Goal: Task Accomplishment & Management: Manage account settings

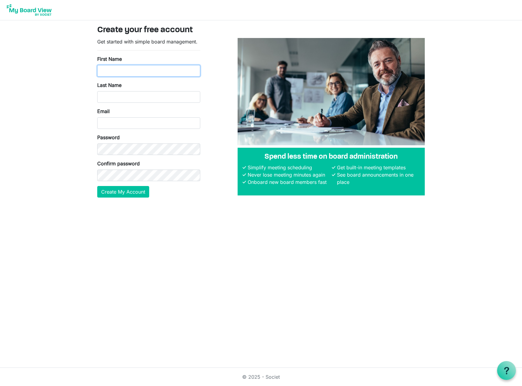
click at [177, 74] on input "First Name" at bounding box center [148, 71] width 103 height 12
type input "Kyle"
click at [151, 97] on input "Last Name" at bounding box center [148, 97] width 103 height 12
click at [132, 121] on input "Email" at bounding box center [148, 123] width 103 height 12
type input "kyoung@lakesidestrategies.coop"
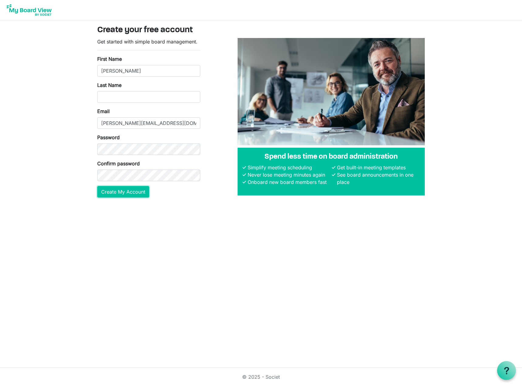
click at [116, 196] on button "Create My Account" at bounding box center [123, 192] width 52 height 12
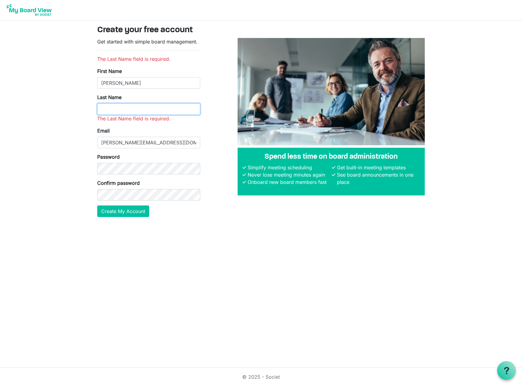
click at [123, 106] on input "Last Name" at bounding box center [148, 109] width 103 height 12
type input "Young"
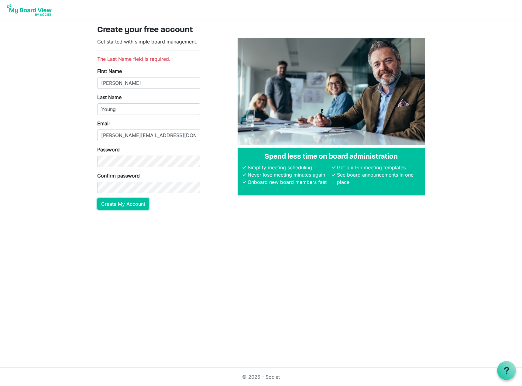
click at [128, 202] on button "Create My Account" at bounding box center [123, 204] width 52 height 12
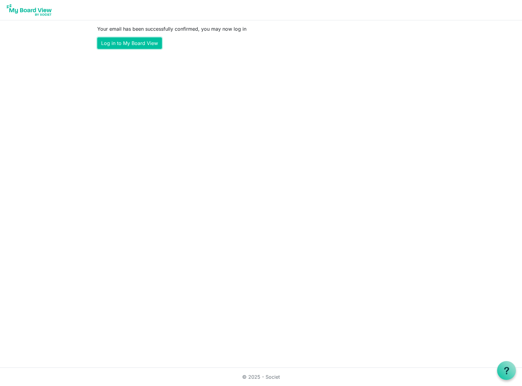
drag, startPoint x: 141, startPoint y: 39, endPoint x: 185, endPoint y: 47, distance: 44.9
click at [141, 39] on link "Log in to My Board View" at bounding box center [129, 43] width 65 height 12
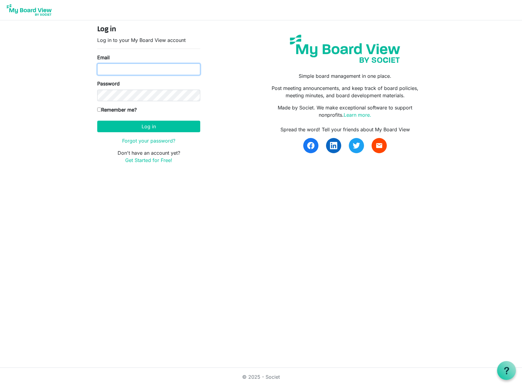
click at [152, 73] on input "Email" at bounding box center [148, 69] width 103 height 12
type input "kyoung@lakesidestrategies.coop"
click at [97, 121] on button "Log in" at bounding box center [148, 127] width 103 height 12
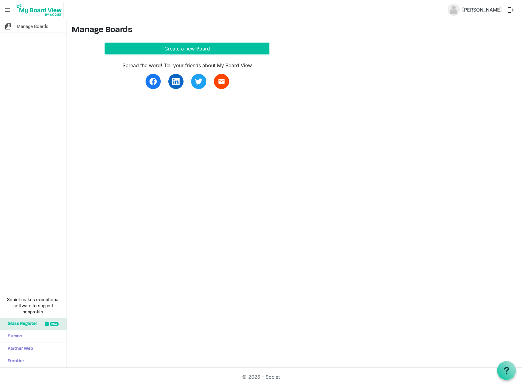
click at [172, 48] on button "Create a new Board" at bounding box center [187, 49] width 164 height 12
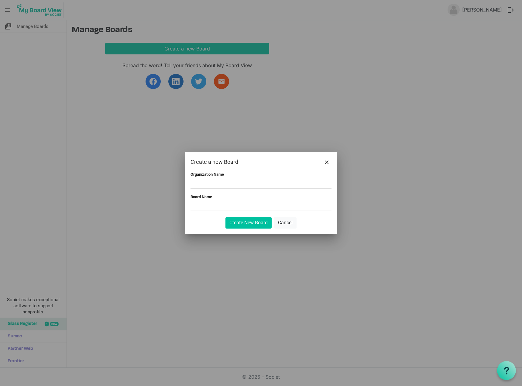
click at [285, 180] on input "Organization Name" at bounding box center [260, 183] width 141 height 9
type input "Lakeside Strategies"
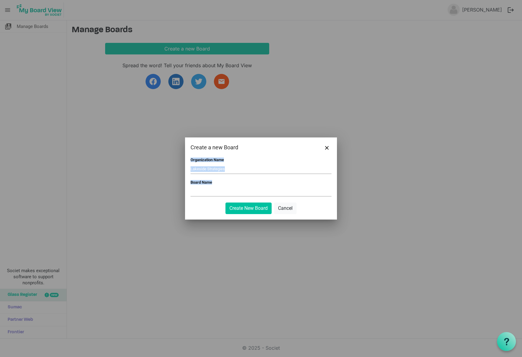
drag, startPoint x: 259, startPoint y: 140, endPoint x: 260, endPoint y: 136, distance: 4.8
click at [260, 136] on div "Create a new Board Organization Name Lakeside Strategies Board Name Create New …" at bounding box center [261, 178] width 522 height 357
click at [241, 168] on input "Lakeside Strategies" at bounding box center [260, 168] width 141 height 9
click at [230, 183] on div "Board Name" at bounding box center [260, 189] width 141 height 18
click at [225, 191] on input "Board Name" at bounding box center [260, 191] width 141 height 9
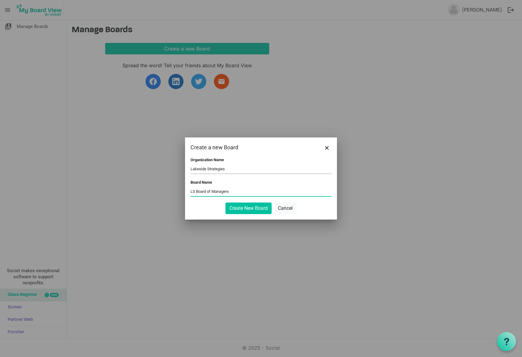
type input "LS Board of Managers"
click at [246, 210] on button "Create New Board" at bounding box center [248, 208] width 46 height 12
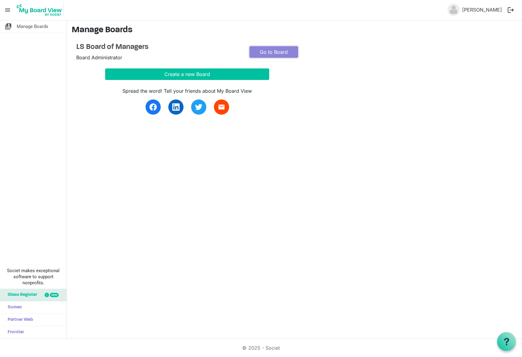
click at [264, 50] on link "Go to Board" at bounding box center [273, 52] width 49 height 12
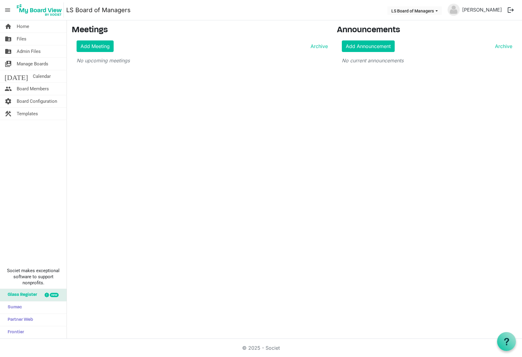
click at [459, 8] on img at bounding box center [453, 10] width 12 height 12
click at [485, 10] on link "[PERSON_NAME]" at bounding box center [481, 10] width 45 height 12
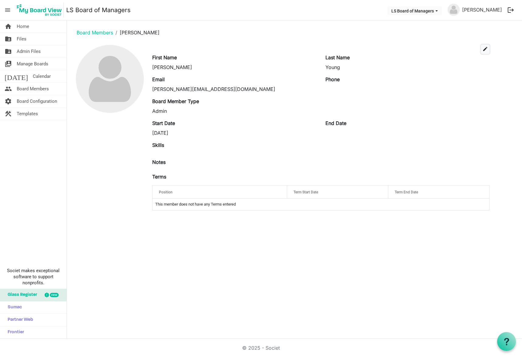
click at [485, 48] on span "edit" at bounding box center [484, 48] width 5 height 5
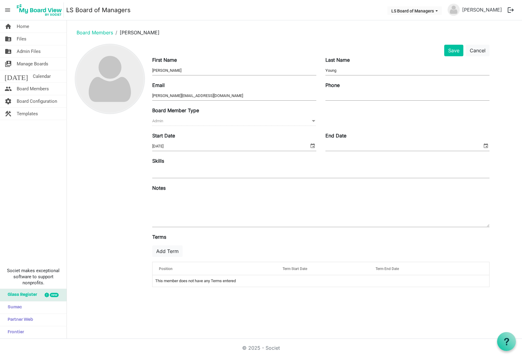
click at [106, 81] on img at bounding box center [110, 79] width 68 height 68
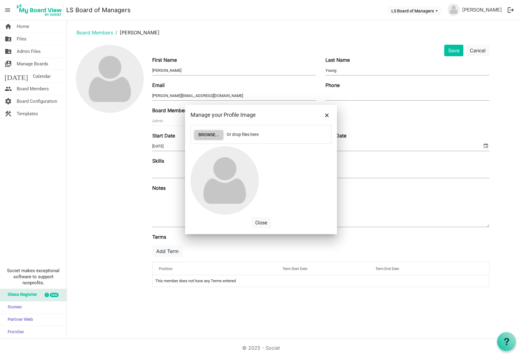
click at [201, 133] on button "Browse..." at bounding box center [208, 134] width 29 height 9
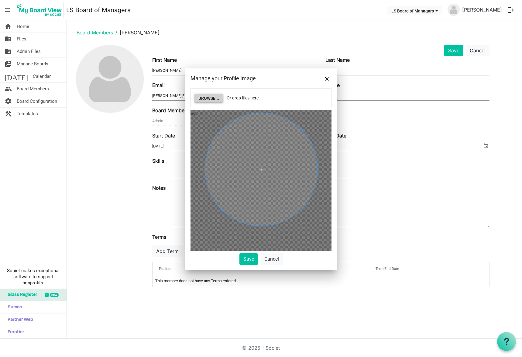
click at [269, 208] on span at bounding box center [261, 169] width 113 height 113
click at [247, 258] on button "Save" at bounding box center [248, 259] width 19 height 12
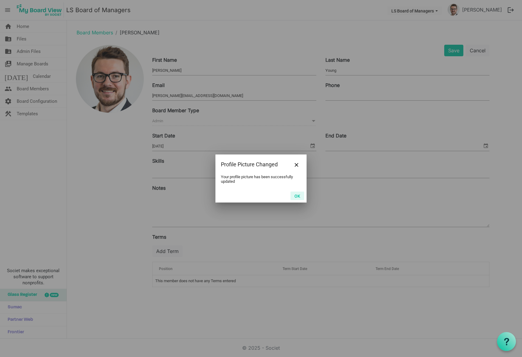
click at [297, 196] on button "OK" at bounding box center [297, 195] width 14 height 9
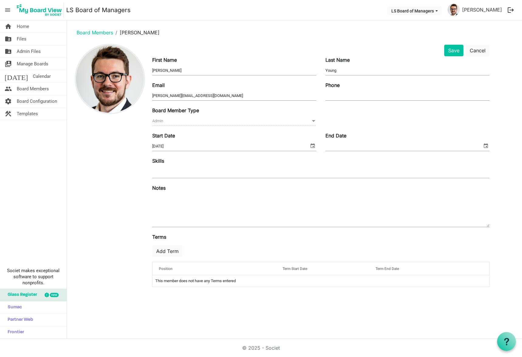
click at [94, 75] on img at bounding box center [110, 79] width 68 height 68
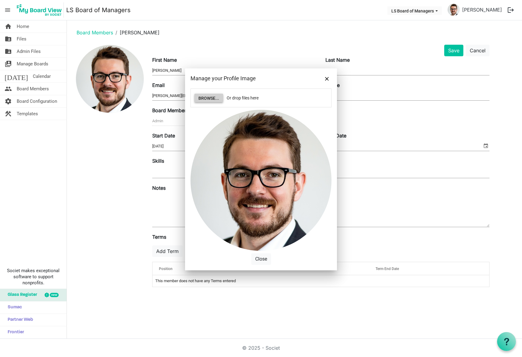
click at [215, 99] on button "Browse..." at bounding box center [208, 98] width 29 height 9
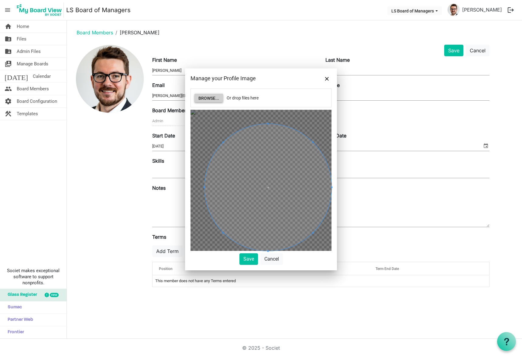
click at [320, 237] on div at bounding box center [267, 187] width 127 height 127
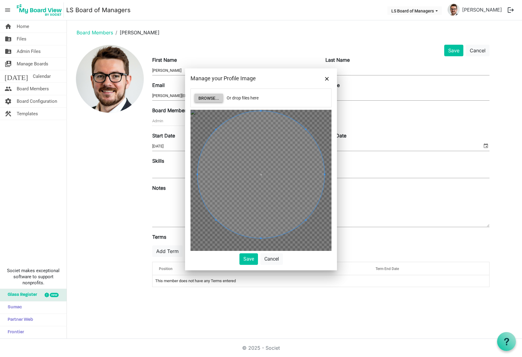
click at [280, 207] on span at bounding box center [260, 174] width 127 height 127
click at [321, 232] on div at bounding box center [264, 178] width 134 height 134
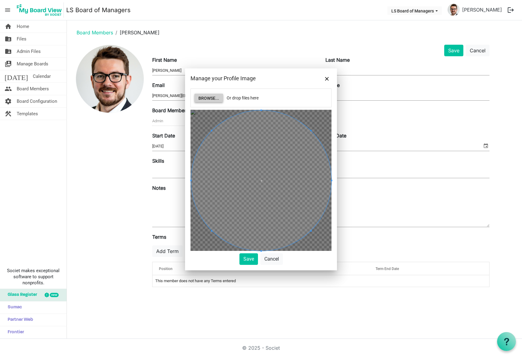
click at [188, 247] on div "Browse... Or drop files here Save Cancel" at bounding box center [261, 179] width 152 height 182
click at [248, 258] on button "Save" at bounding box center [248, 259] width 19 height 12
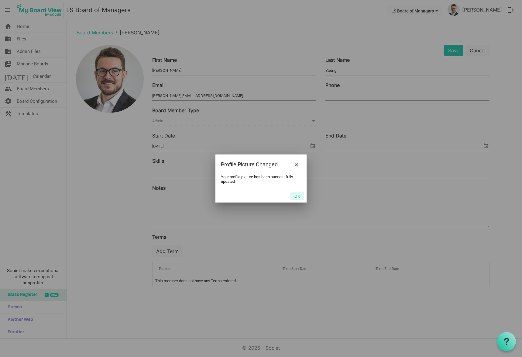
click at [299, 199] on button "OK" at bounding box center [297, 195] width 14 height 9
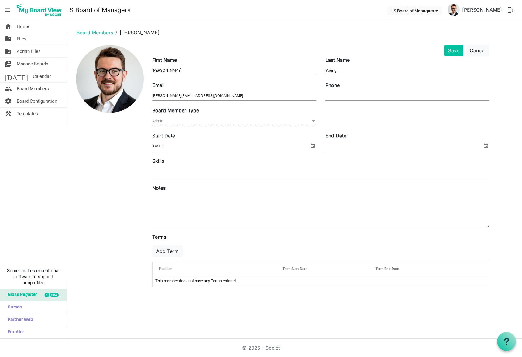
click at [195, 144] on input "9/10/2025" at bounding box center [230, 146] width 157 height 9
click at [196, 125] on span "Admin Admin" at bounding box center [234, 120] width 164 height 9
click at [452, 48] on button "Save" at bounding box center [453, 51] width 19 height 12
click at [459, 53] on button "Save" at bounding box center [453, 51] width 19 height 12
click at [41, 64] on span "Manage Boards" at bounding box center [33, 64] width 32 height 12
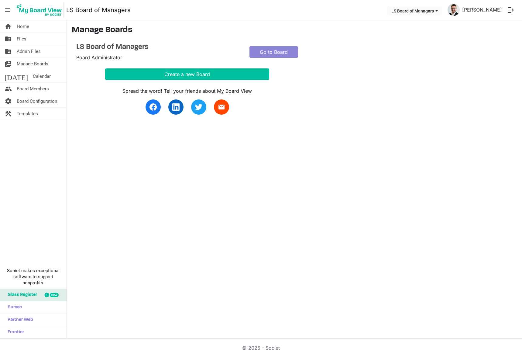
click at [38, 88] on span "Board Members" at bounding box center [33, 89] width 32 height 12
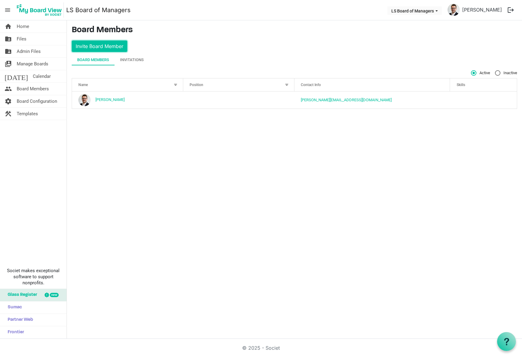
drag, startPoint x: 84, startPoint y: 50, endPoint x: 225, endPoint y: 44, distance: 140.7
click at [225, 44] on main "Board Members Invite Board Member Board Members Invitations Active Inactive Nam…" at bounding box center [294, 69] width 455 height 98
click at [116, 48] on button "Invite Board Member" at bounding box center [100, 46] width 56 height 12
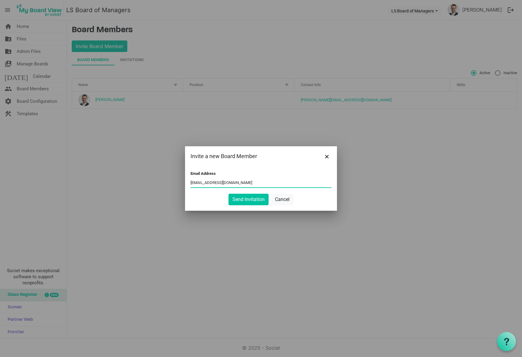
type input "kyleyoung1181@gmail.com"
click at [228, 193] on button "Send Invitation" at bounding box center [248, 199] width 40 height 12
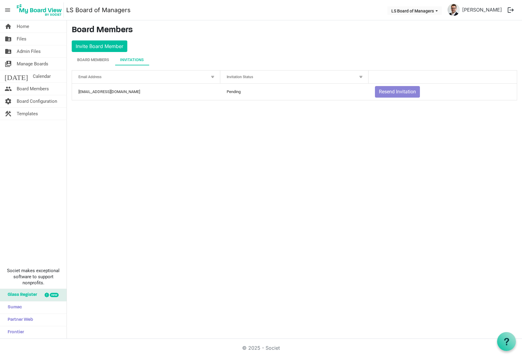
click at [26, 102] on span "Board Configuration" at bounding box center [37, 101] width 40 height 12
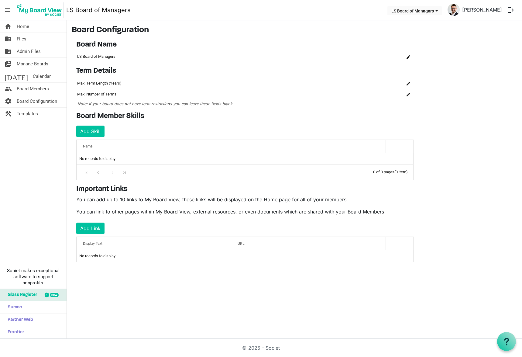
click at [37, 112] on span "Templates" at bounding box center [27, 114] width 21 height 12
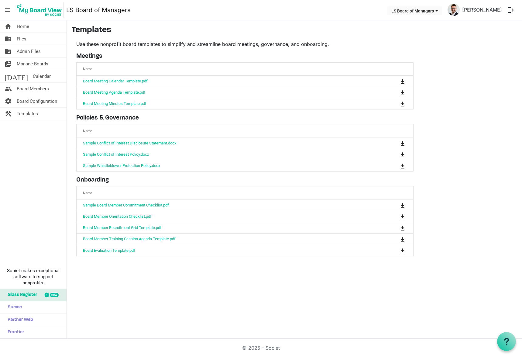
click at [101, 91] on link "Board Meeting Agenda Template.pdf" at bounding box center [114, 92] width 63 height 5
click at [139, 106] on td "Board Meeting Minutes Template.pdf" at bounding box center [226, 103] width 299 height 11
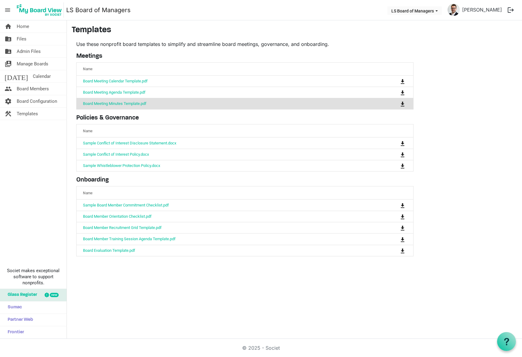
click at [139, 103] on link "Board Meeting Minutes Template.pdf" at bounding box center [114, 103] width 63 height 5
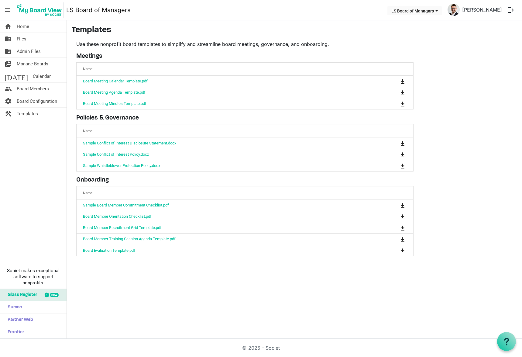
click at [39, 52] on span "Admin Files" at bounding box center [29, 51] width 24 height 12
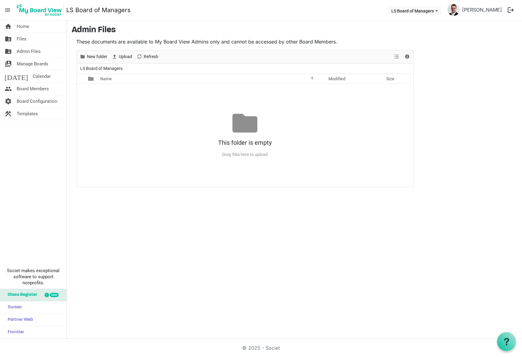
click at [25, 39] on span "Files" at bounding box center [22, 39] width 10 height 12
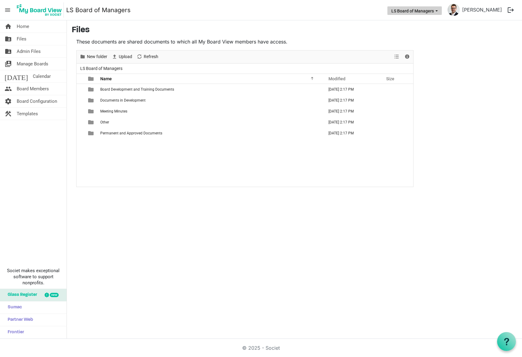
click at [420, 13] on button "LS Board of Managers" at bounding box center [414, 10] width 54 height 9
click at [474, 93] on main "Files These documents are shared documents to which all My Board View members h…" at bounding box center [294, 105] width 455 height 171
click at [109, 111] on span "Meeting Minutes" at bounding box center [113, 111] width 27 height 4
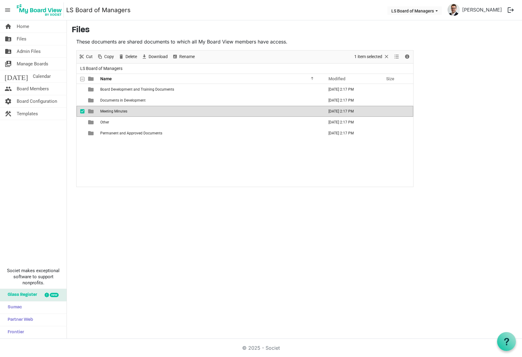
click at [83, 110] on span "checkbox" at bounding box center [82, 111] width 4 height 4
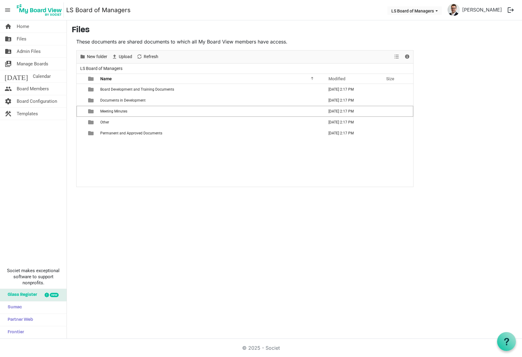
click at [115, 112] on span "Meeting Minutes" at bounding box center [113, 111] width 27 height 4
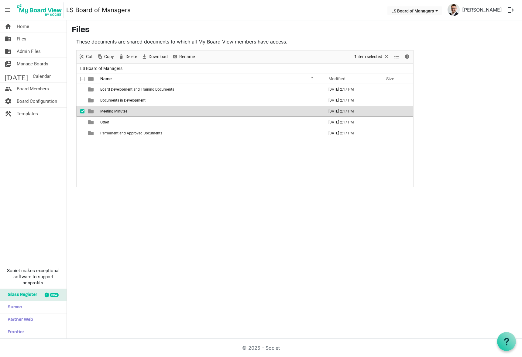
click at [115, 112] on span "Meeting Minutes" at bounding box center [113, 111] width 27 height 4
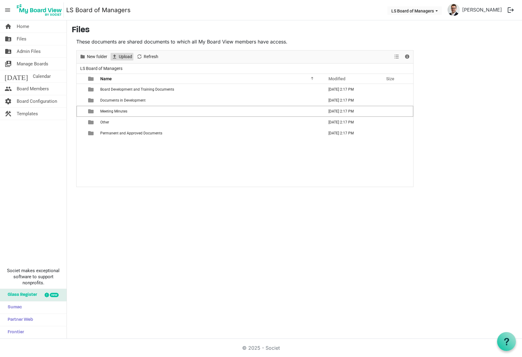
click at [121, 56] on span "Upload" at bounding box center [125, 57] width 15 height 8
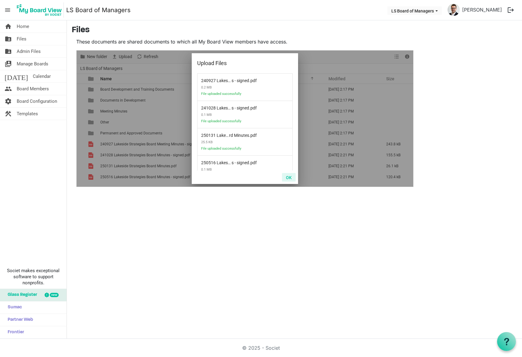
click at [291, 177] on button "OK" at bounding box center [289, 177] width 14 height 9
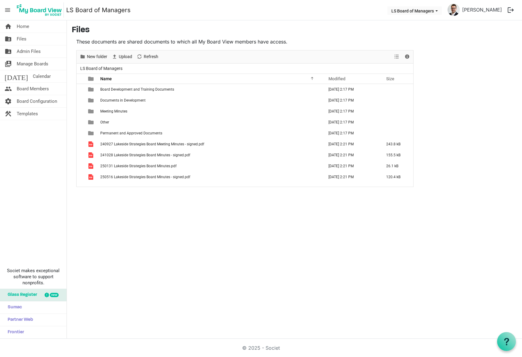
click at [163, 166] on span "250131 Lakeside Strategies Board Minutes.pdf" at bounding box center [138, 166] width 76 height 4
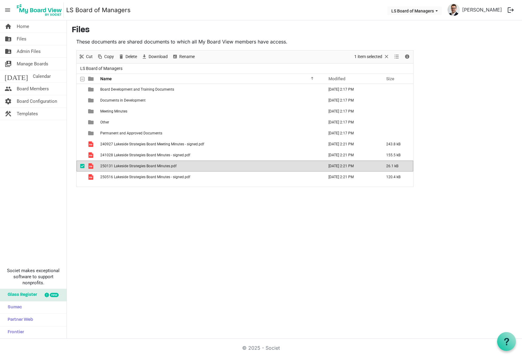
click at [163, 166] on span "250131 Lakeside Strategies Board Minutes.pdf" at bounding box center [138, 166] width 76 height 4
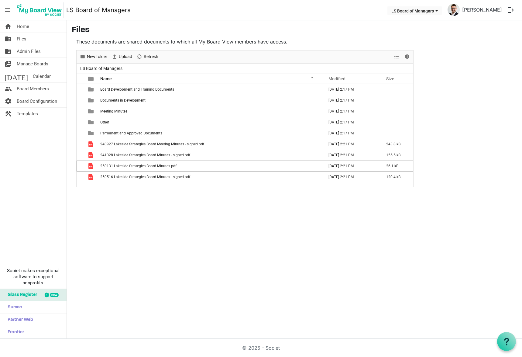
click at [163, 166] on span "250131 Lakeside Strategies Board Minutes.pdf" at bounding box center [138, 166] width 76 height 4
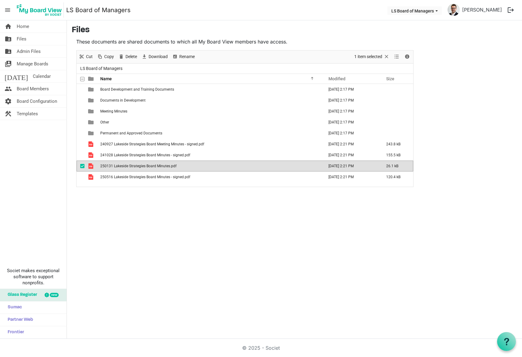
click at [103, 144] on span "240927 Lakeside Strategies Board Meeting Minutes - signed.pdf" at bounding box center [152, 144] width 104 height 4
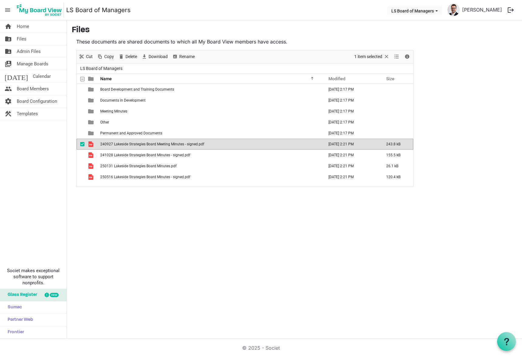
click at [81, 151] on td "checkbox" at bounding box center [81, 154] width 8 height 11
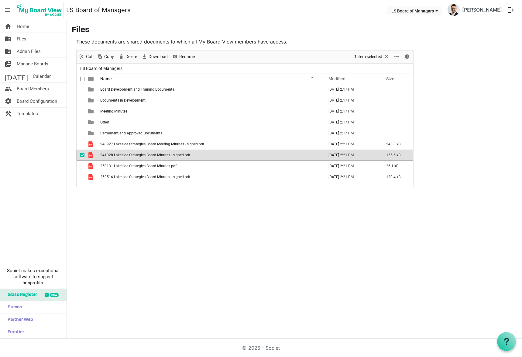
click at [80, 162] on td "checkbox" at bounding box center [81, 165] width 8 height 11
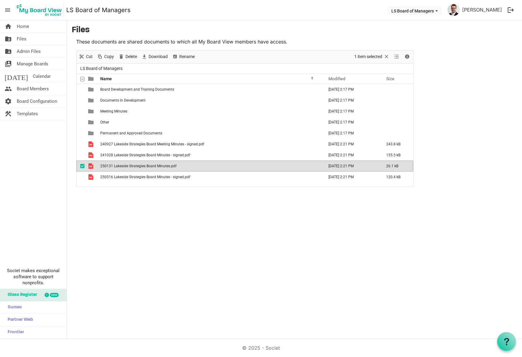
click at [80, 178] on span "checkbox" at bounding box center [82, 177] width 4 height 4
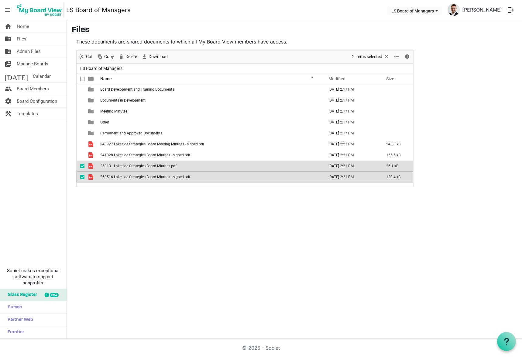
click at [83, 112] on span "checkbox" at bounding box center [82, 111] width 4 height 4
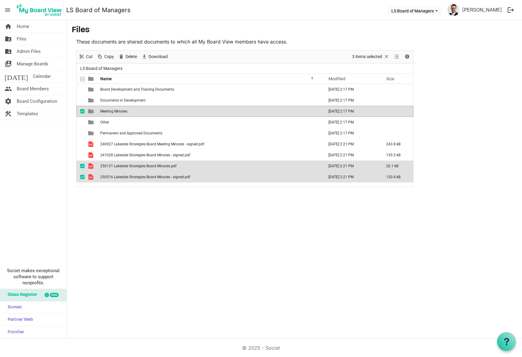
click at [115, 112] on span "Meeting Minutes" at bounding box center [113, 111] width 27 height 4
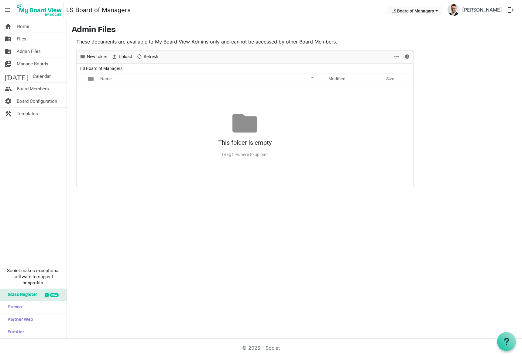
click at [29, 37] on link "folder_shared Files" at bounding box center [33, 39] width 67 height 12
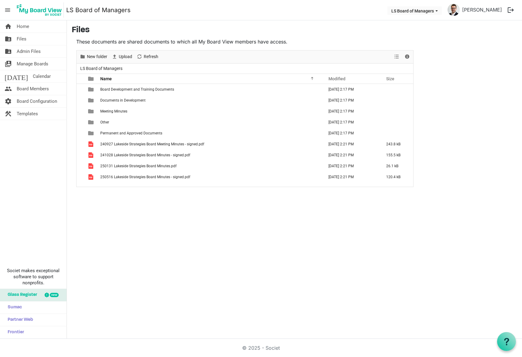
drag, startPoint x: 121, startPoint y: 145, endPoint x: 132, endPoint y: 136, distance: 14.0
click at [132, 136] on tbody "Board Development and Training Documents September 10, 2025 2:17 PM Documents i…" at bounding box center [245, 133] width 336 height 98
click at [83, 145] on span "checkbox" at bounding box center [82, 144] width 4 height 4
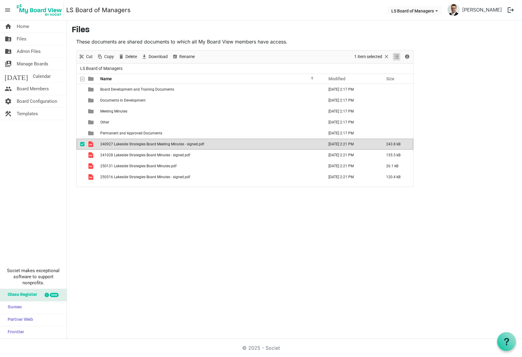
click at [395, 59] on span "View dropdownbutton" at bounding box center [396, 57] width 7 height 8
drag, startPoint x: 106, startPoint y: 145, endPoint x: 121, endPoint y: 108, distance: 40.3
click at [121, 108] on tbody "Board Development and Training Documents September 10, 2025 2:17 PM Documents i…" at bounding box center [245, 133] width 336 height 98
click at [84, 155] on span "checkbox" at bounding box center [82, 155] width 4 height 4
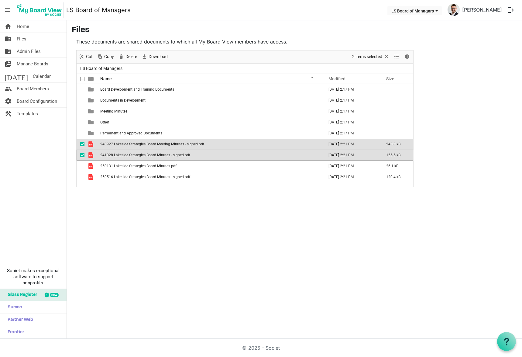
click at [81, 166] on span "checkbox" at bounding box center [82, 166] width 4 height 4
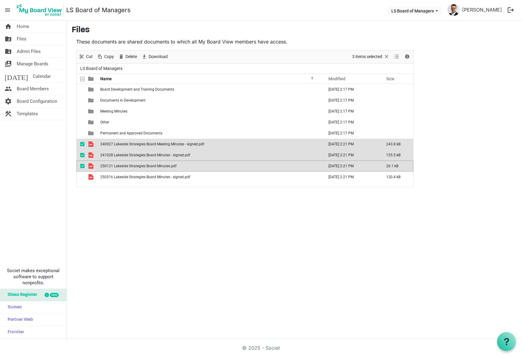
click at [81, 181] on td "checkbox" at bounding box center [81, 176] width 8 height 11
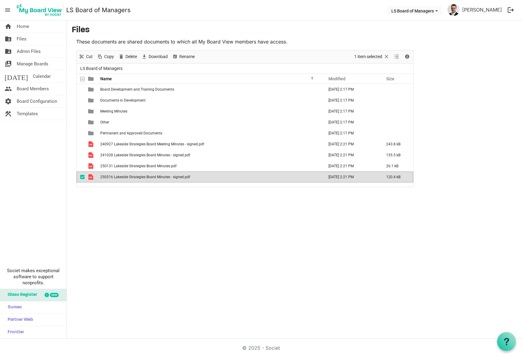
click at [81, 168] on span "checkbox" at bounding box center [82, 166] width 4 height 4
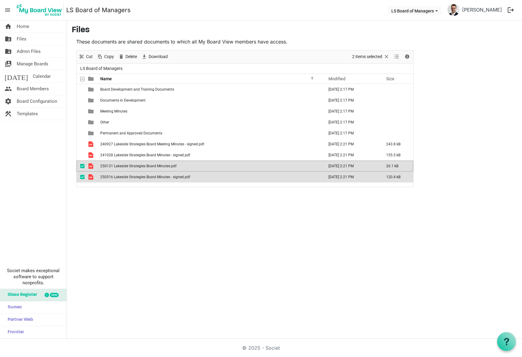
click at [83, 155] on span "checkbox" at bounding box center [82, 155] width 4 height 4
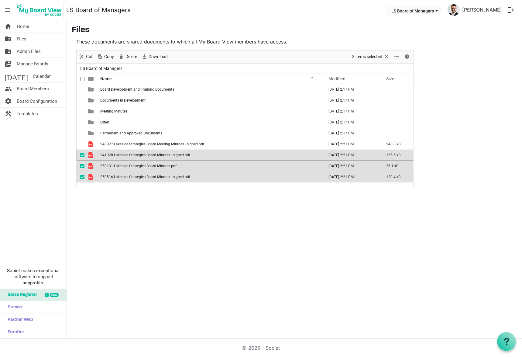
click at [83, 144] on span "checkbox" at bounding box center [82, 144] width 4 height 4
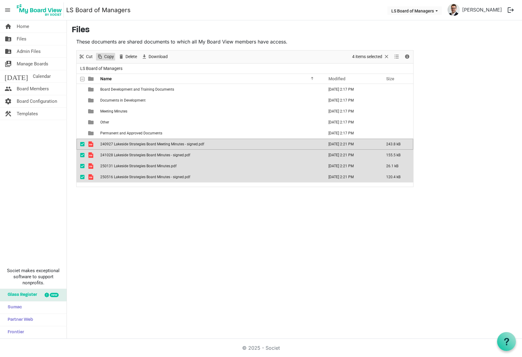
click at [98, 57] on span "Copy" at bounding box center [99, 57] width 7 height 8
click at [117, 114] on td "Meeting Minutes" at bounding box center [210, 111] width 224 height 11
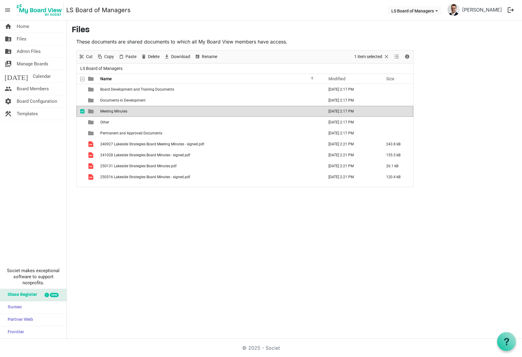
click at [117, 114] on td "Meeting Minutes" at bounding box center [210, 111] width 224 height 11
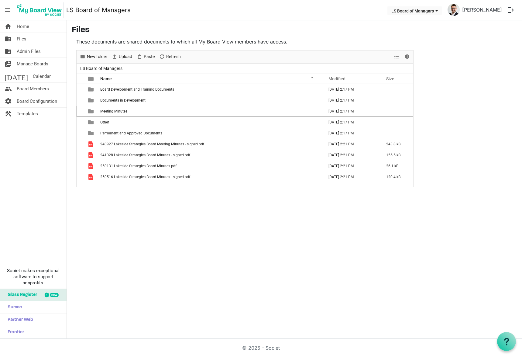
click at [117, 114] on td "Meeting Minutes" at bounding box center [210, 111] width 224 height 11
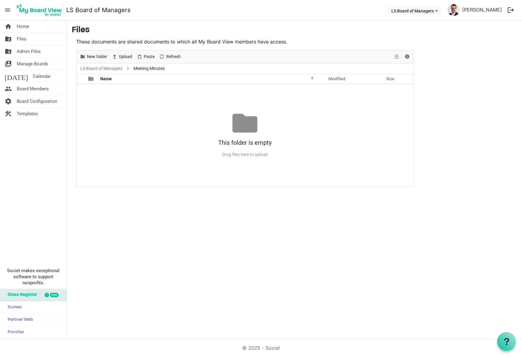
click at [117, 114] on div "This folder is empty Drag files here to upload" at bounding box center [245, 135] width 336 height 49
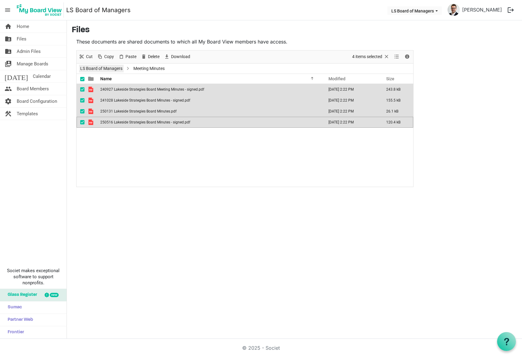
click at [109, 67] on link "LS Board of Managers" at bounding box center [101, 69] width 45 height 8
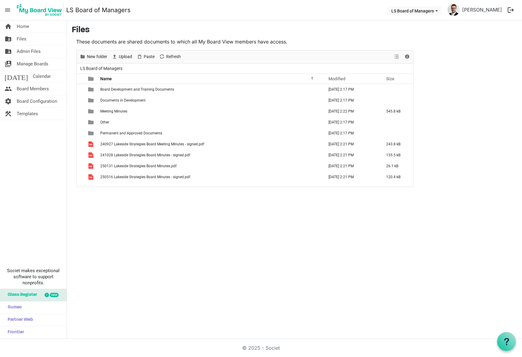
click at [84, 145] on span "checkbox" at bounding box center [82, 144] width 4 height 4
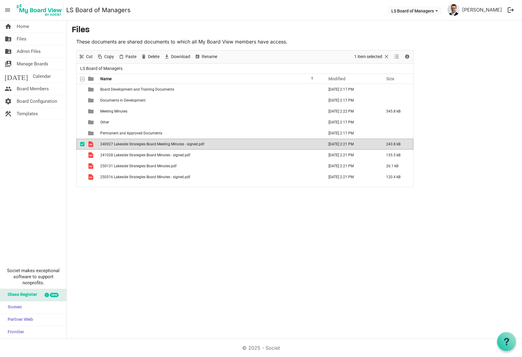
click at [84, 152] on div "checkbox" at bounding box center [83, 155] width 7 height 6
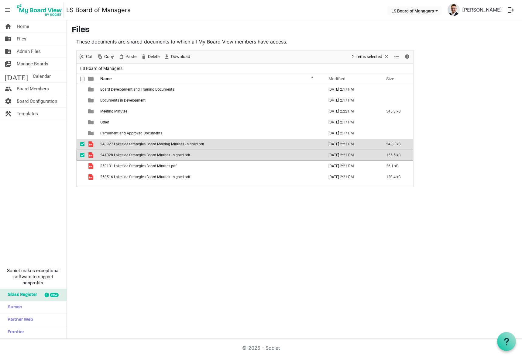
click at [81, 166] on span "checkbox" at bounding box center [82, 166] width 4 height 4
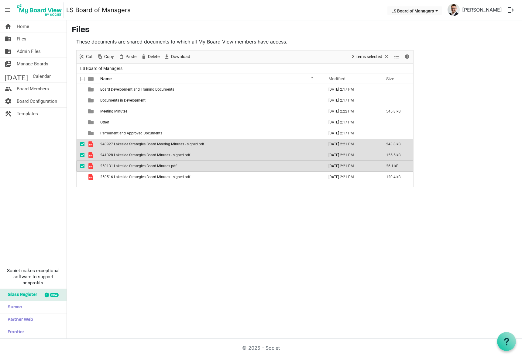
click at [81, 178] on span "checkbox" at bounding box center [82, 177] width 4 height 4
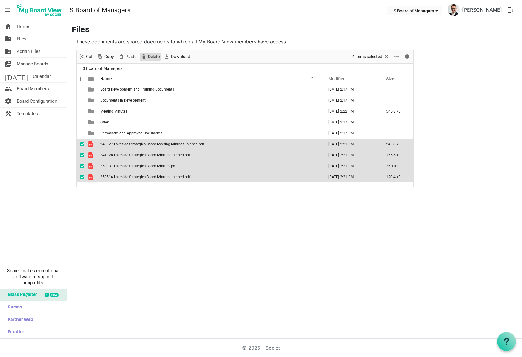
click at [154, 56] on span "Delete" at bounding box center [153, 57] width 13 height 8
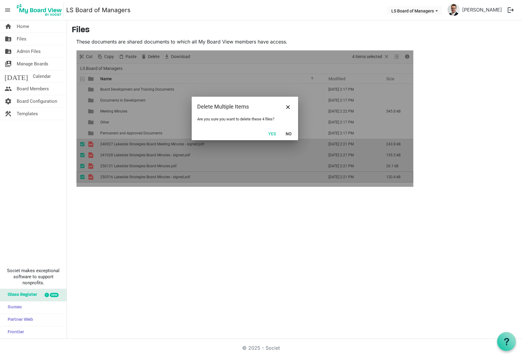
click at [276, 133] on button "Yes" at bounding box center [271, 133] width 15 height 9
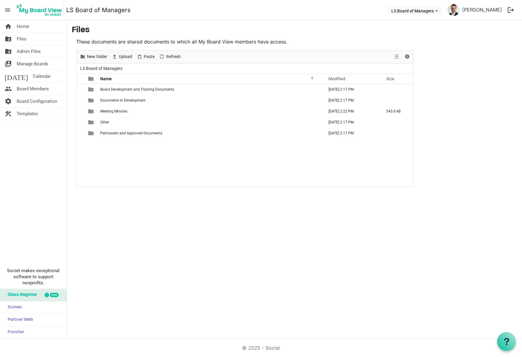
click at [126, 113] on span "Meeting Minutes" at bounding box center [113, 111] width 27 height 4
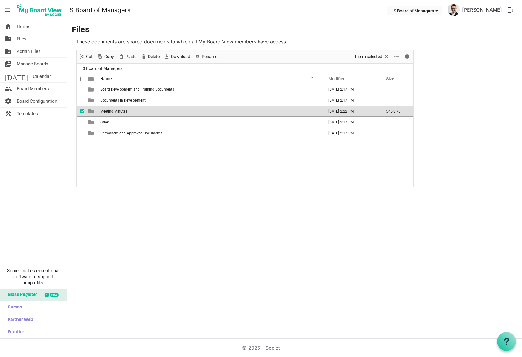
click at [126, 113] on span "Meeting Minutes" at bounding box center [113, 111] width 27 height 4
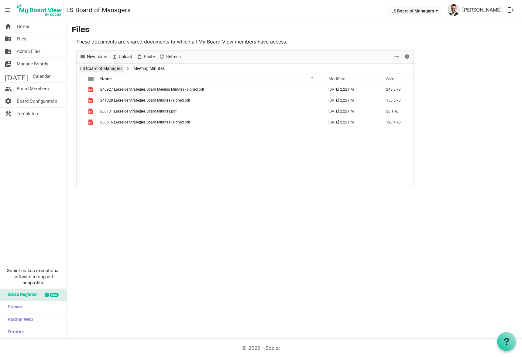
click at [98, 66] on link "LS Board of Managers" at bounding box center [101, 69] width 45 height 8
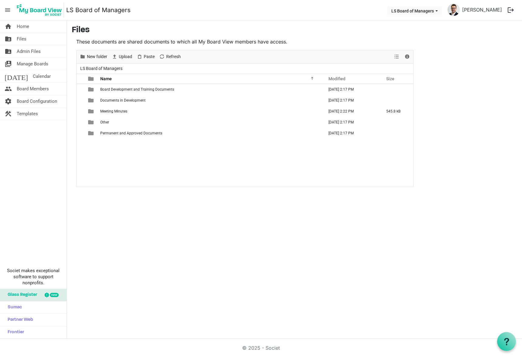
click at [121, 135] on span "Permanent and Approved Documents" at bounding box center [131, 133] width 62 height 4
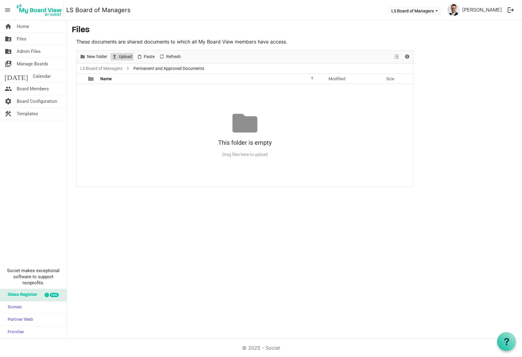
click at [123, 54] on span "Upload" at bounding box center [125, 57] width 15 height 8
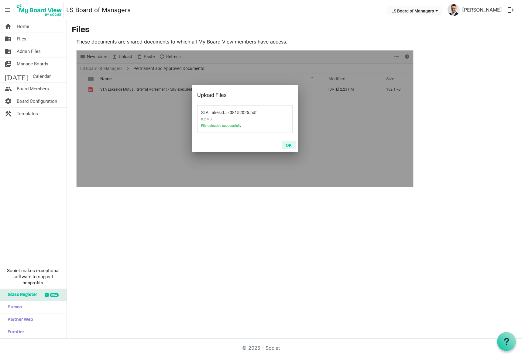
click at [289, 146] on button "OK" at bounding box center [289, 145] width 14 height 9
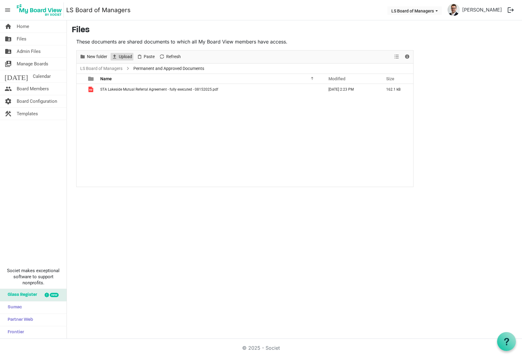
click at [124, 55] on span "Upload" at bounding box center [125, 57] width 15 height 8
click at [110, 69] on link "LS Board of Managers" at bounding box center [101, 69] width 45 height 8
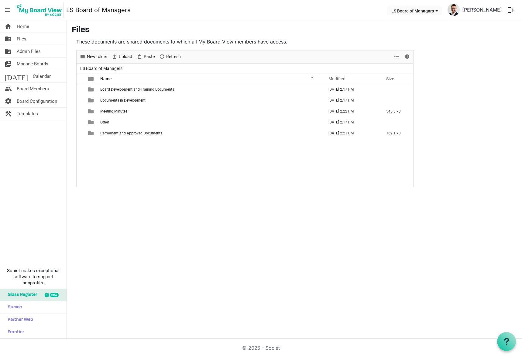
click at [192, 225] on div "home Home folder_shared Files folder_shared Admin Files switch_account Manage B…" at bounding box center [261, 179] width 522 height 318
click at [28, 36] on link "folder_shared Files" at bounding box center [33, 39] width 67 height 12
click at [20, 115] on span "Templates" at bounding box center [27, 114] width 21 height 12
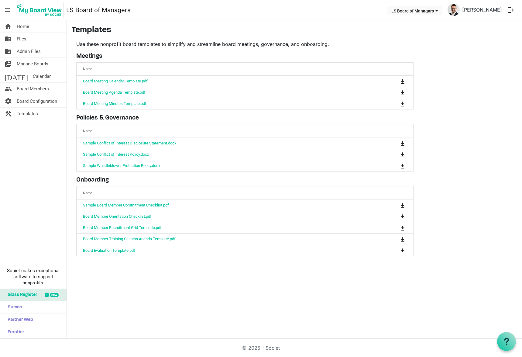
click at [25, 41] on span "Files" at bounding box center [22, 39] width 10 height 12
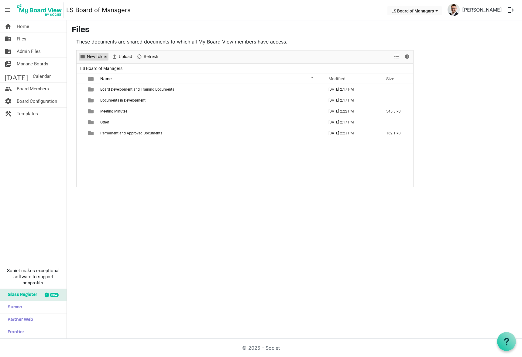
click at [86, 58] on span "New folder" at bounding box center [82, 57] width 7 height 8
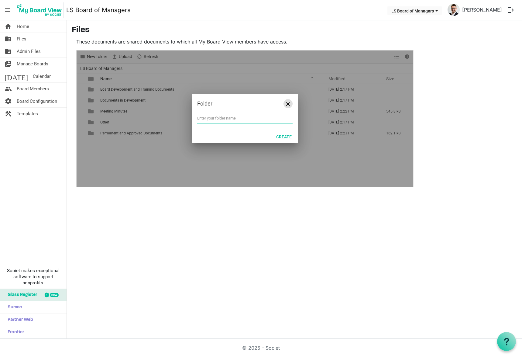
click at [290, 105] on button "Close" at bounding box center [287, 103] width 9 height 9
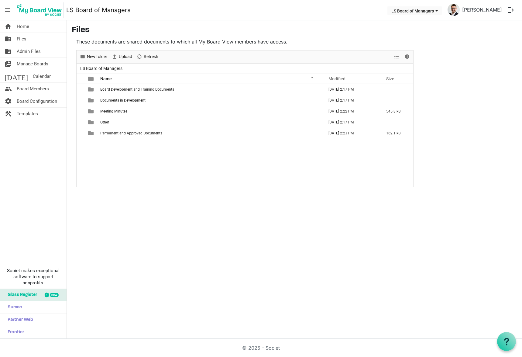
click at [110, 132] on span "Permanent and Approved Documents" at bounding box center [131, 133] width 62 height 4
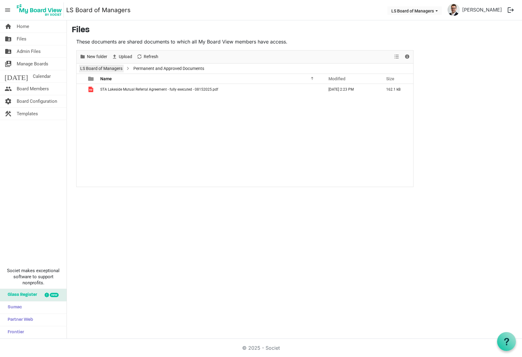
click at [108, 68] on link "LS Board of Managers" at bounding box center [101, 69] width 45 height 8
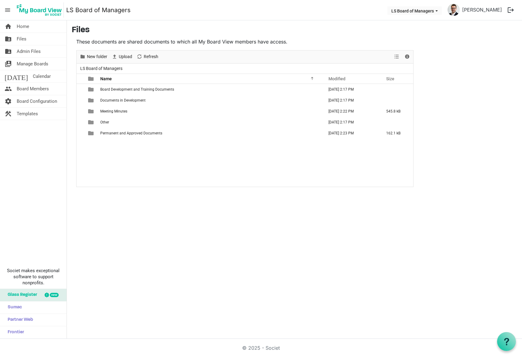
click at [117, 90] on span "Board Development and Training Documents" at bounding box center [137, 89] width 74 height 4
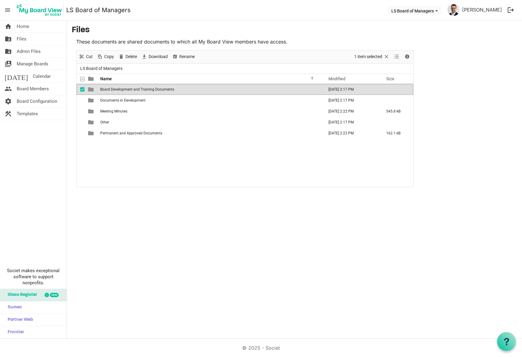
click at [117, 90] on span "Board Development and Training Documents" at bounding box center [137, 89] width 74 height 4
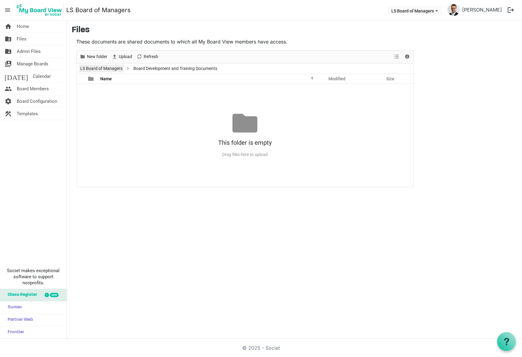
click at [93, 70] on link "LS Board of Managers" at bounding box center [101, 69] width 45 height 8
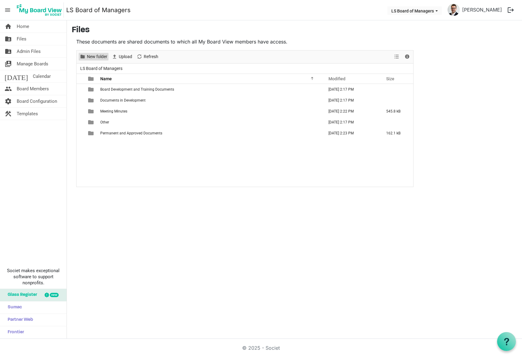
click at [97, 58] on span "New folder" at bounding box center [97, 57] width 22 height 8
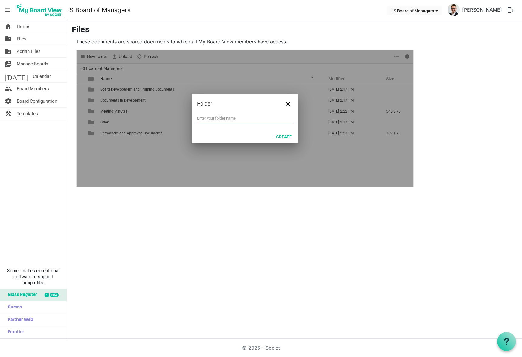
paste input "Board Meeting – March 17, 2025"
drag, startPoint x: 244, startPoint y: 117, endPoint x: 233, endPoint y: 117, distance: 10.9
click at [233, 117] on input "Board Meeting – March 17, 2025" at bounding box center [244, 118] width 95 height 9
click at [234, 117] on input "Board Meeting – March 17, 2025" at bounding box center [244, 118] width 95 height 9
drag, startPoint x: 237, startPoint y: 117, endPoint x: 228, endPoint y: 117, distance: 8.8
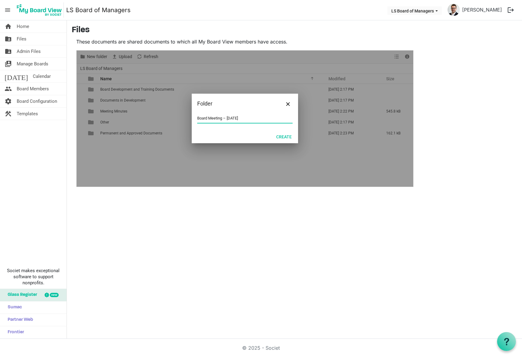
click at [228, 117] on input "Board Meeting – March 17, 2025" at bounding box center [244, 118] width 95 height 9
type input "Board Meeting – [DATE]"
click at [290, 136] on button "Create" at bounding box center [283, 136] width 23 height 9
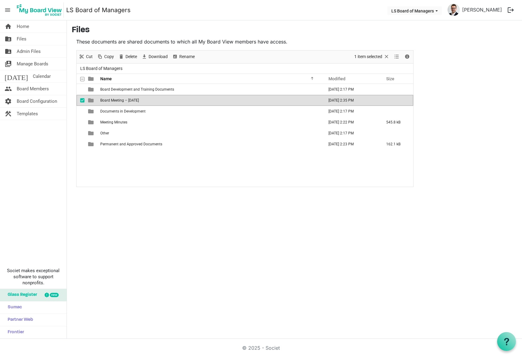
click at [194, 220] on div "home Home folder_shared Files folder_shared Admin Files switch_account Manage B…" at bounding box center [261, 179] width 522 height 318
click at [184, 259] on div "home Home folder_shared Files folder_shared Admin Files switch_account Manage B…" at bounding box center [261, 179] width 522 height 318
click at [82, 101] on span "checkbox" at bounding box center [82, 100] width 4 height 4
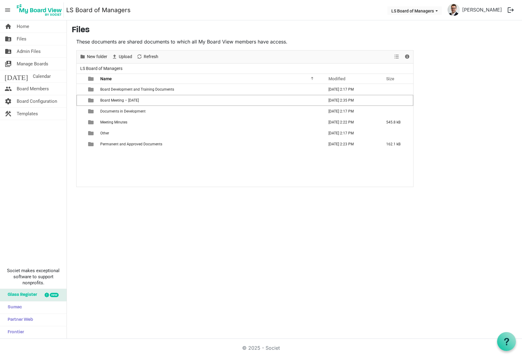
click at [116, 102] on span "Board Meeting – [DATE]" at bounding box center [119, 100] width 39 height 4
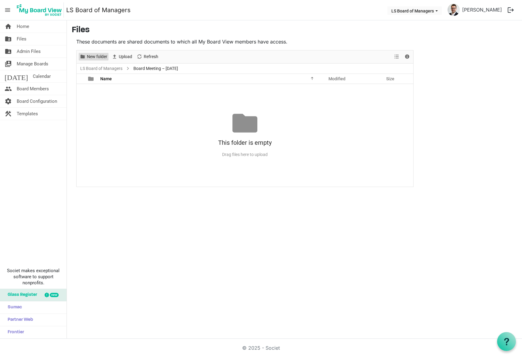
click at [95, 57] on span "New folder" at bounding box center [97, 57] width 22 height 8
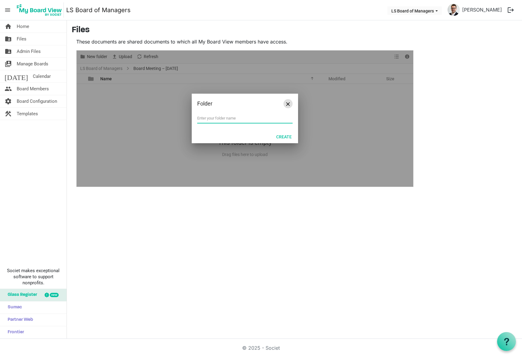
click at [288, 104] on span "Close" at bounding box center [288, 104] width 4 height 4
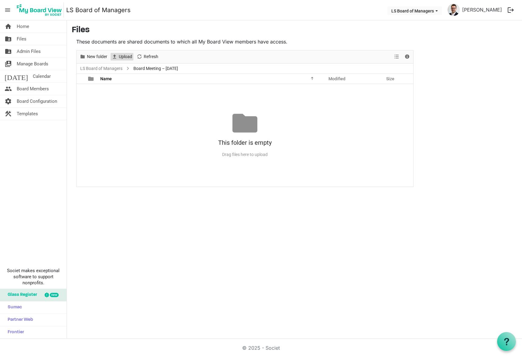
click at [114, 55] on span "Upload" at bounding box center [114, 57] width 7 height 8
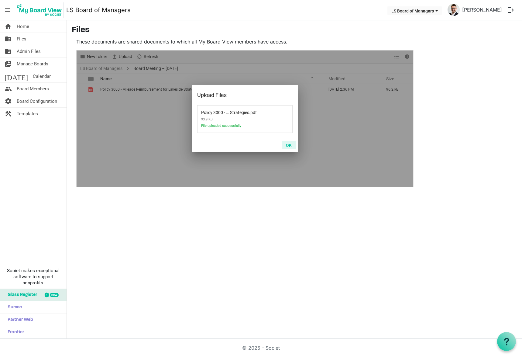
click at [288, 143] on button "OK" at bounding box center [289, 145] width 14 height 9
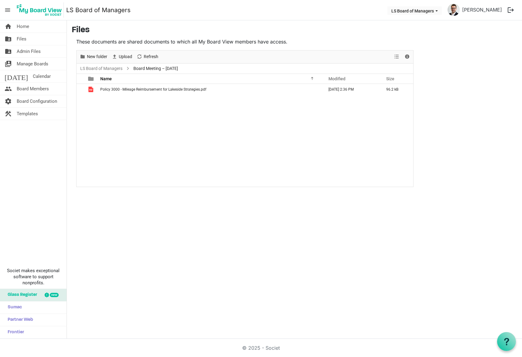
click at [155, 90] on span "Policy 3000 - Mileage Reimbursement for Lakeside Strategies.pdf" at bounding box center [153, 89] width 106 height 4
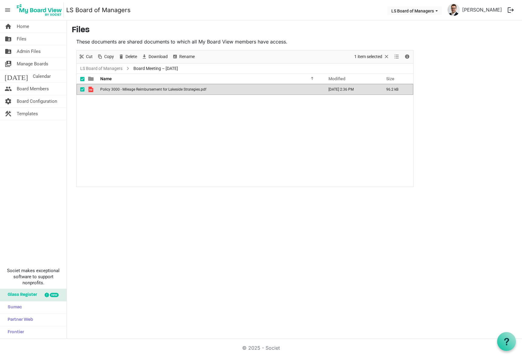
click at [490, 53] on main "Files These documents are shared documents to which all My Board View members h…" at bounding box center [294, 105] width 455 height 171
click at [81, 87] on span "checkbox" at bounding box center [82, 89] width 4 height 4
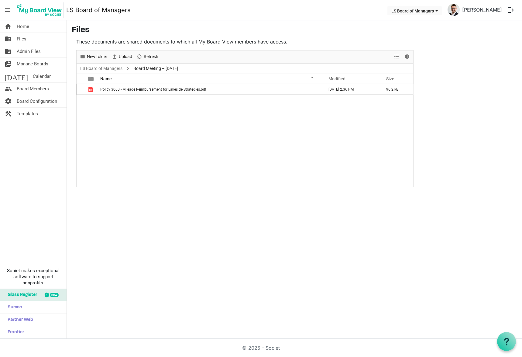
click at [84, 91] on span "checkbox" at bounding box center [82, 89] width 4 height 4
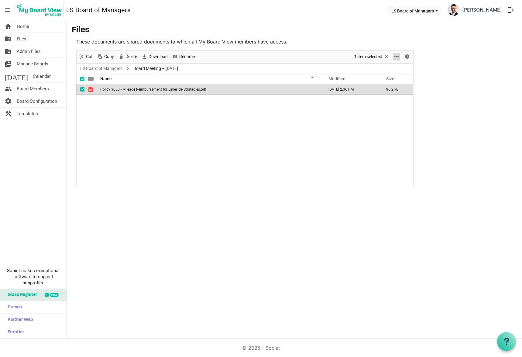
click at [398, 58] on span "View dropdownbutton" at bounding box center [396, 57] width 7 height 8
click at [409, 58] on span "Details" at bounding box center [406, 57] width 7 height 8
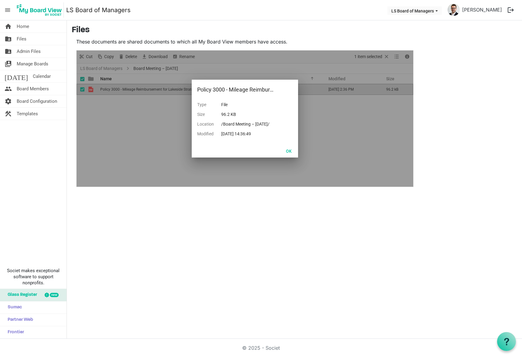
click at [288, 152] on button "OK" at bounding box center [289, 150] width 14 height 9
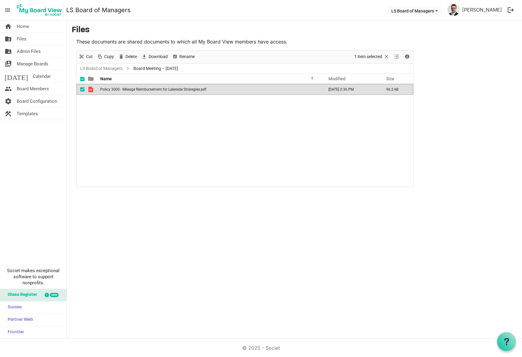
click at [158, 207] on div "home Home folder_shared Files folder_shared Admin Files switch_account Manage B…" at bounding box center [261, 179] width 522 height 318
click at [81, 79] on span at bounding box center [82, 79] width 4 height 4
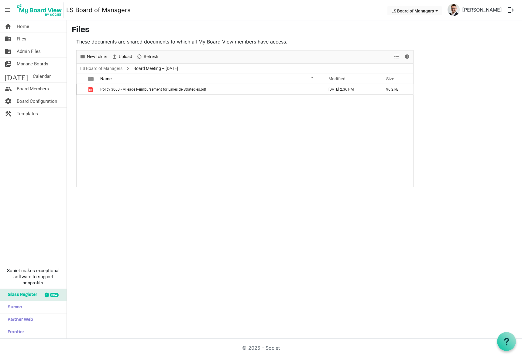
click at [128, 92] on td "Policy 3000 - Mileage Reimbursement for Lakeside Strategies.pdf" at bounding box center [210, 89] width 224 height 11
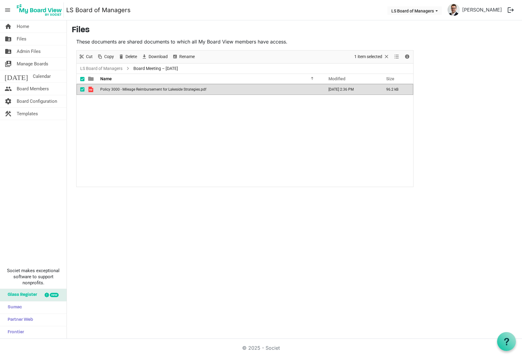
click at [145, 91] on span "Policy 3000 - Mileage Reimbursement for Lakeside Strategies.pdf" at bounding box center [153, 89] width 106 height 4
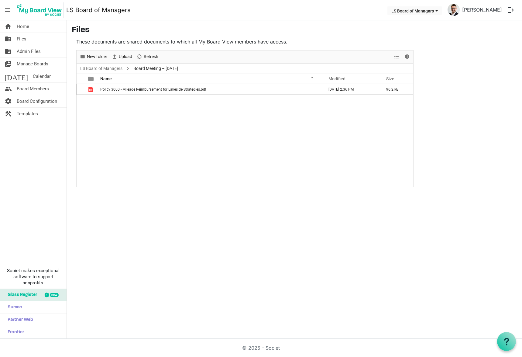
click at [145, 91] on span "Policy 3000 - Mileage Reimbursement for Lakeside Strategies.pdf" at bounding box center [153, 89] width 106 height 4
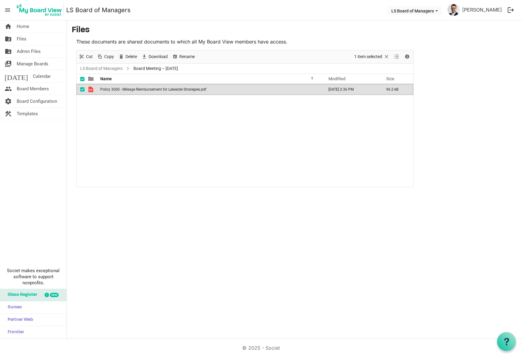
click at [145, 91] on span "Policy 3000 - Mileage Reimbursement for Lakeside Strategies.pdf" at bounding box center [153, 89] width 106 height 4
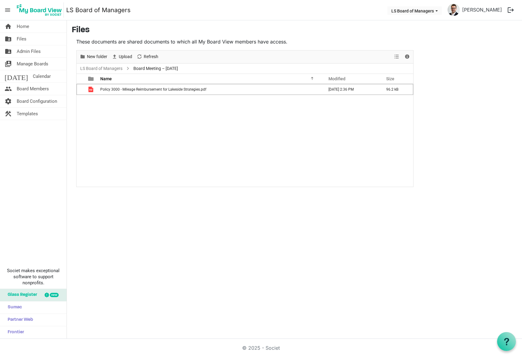
click at [145, 91] on span "Policy 3000 - Mileage Reimbursement for Lakeside Strategies.pdf" at bounding box center [153, 89] width 106 height 4
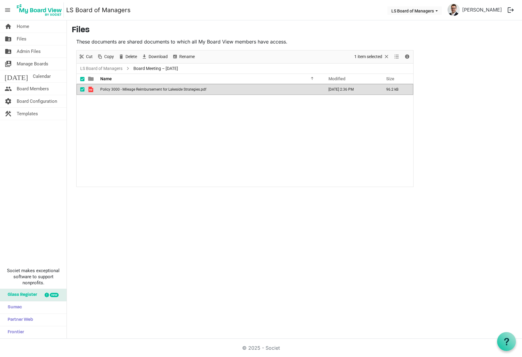
click at [81, 90] on span "checkbox" at bounding box center [82, 89] width 4 height 4
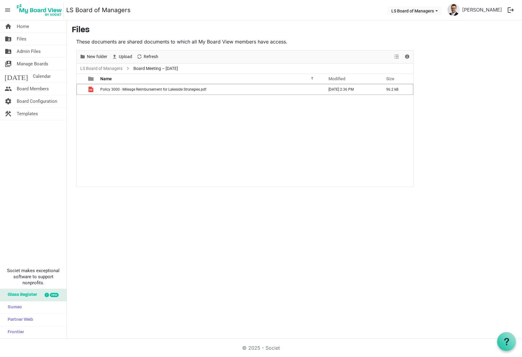
click at [413, 219] on div "home Home folder_shared Files folder_shared Admin Files switch_account Manage B…" at bounding box center [261, 179] width 522 height 318
click at [208, 116] on div "Policy 3000 - Mileage Reimbursement for Lakeside Strategies.pdf September 10, 2…" at bounding box center [245, 135] width 336 height 103
click at [121, 56] on span "Upload" at bounding box center [125, 57] width 15 height 8
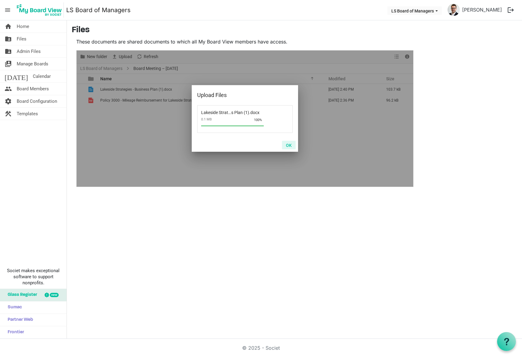
click at [288, 144] on button "OK" at bounding box center [289, 145] width 14 height 9
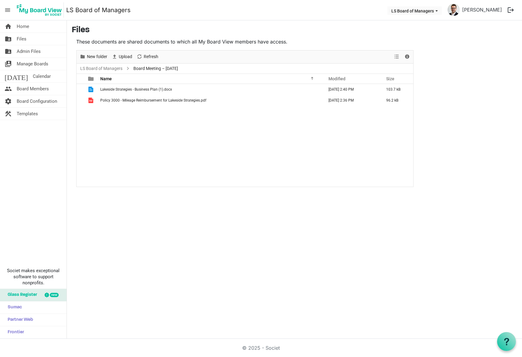
click at [141, 89] on span "Lakeside Strategies - Business Plan (1).docx" at bounding box center [136, 89] width 72 height 4
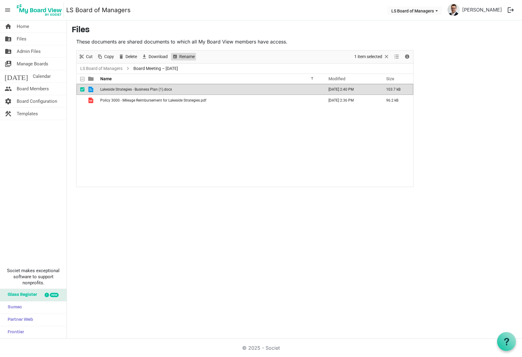
click at [182, 57] on span "Rename" at bounding box center [187, 57] width 17 height 8
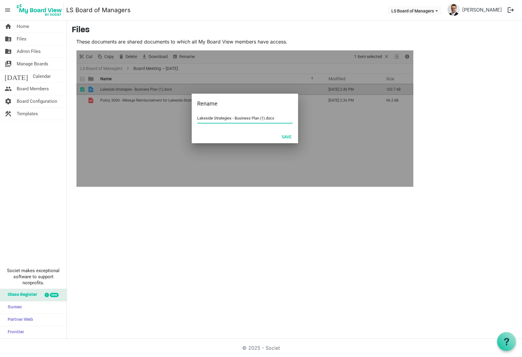
click at [265, 117] on input "Lakeside Strategies - Business Plan (1).docx" at bounding box center [244, 118] width 95 height 9
type input "Lakeside Strategies - Business Plan.docx"
click at [286, 138] on button "Save" at bounding box center [287, 136] width 18 height 9
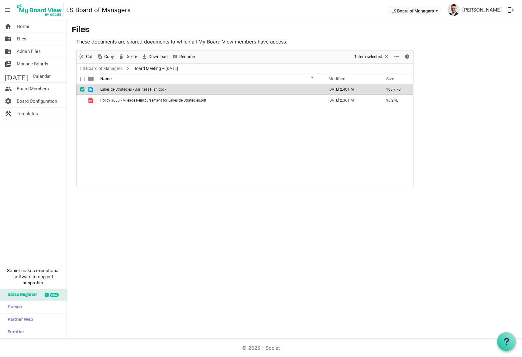
click at [157, 157] on div "Lakeside Strategies - Business Plan.docx September 10, 2025 2:40 PM 103.7 kB Po…" at bounding box center [245, 135] width 336 height 103
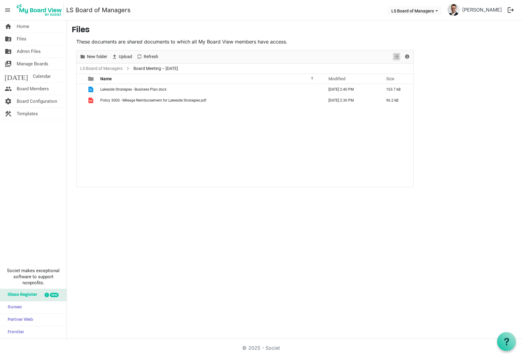
click at [399, 59] on span "View dropdownbutton" at bounding box center [396, 57] width 7 height 8
click at [410, 55] on span "Details" at bounding box center [406, 57] width 7 height 8
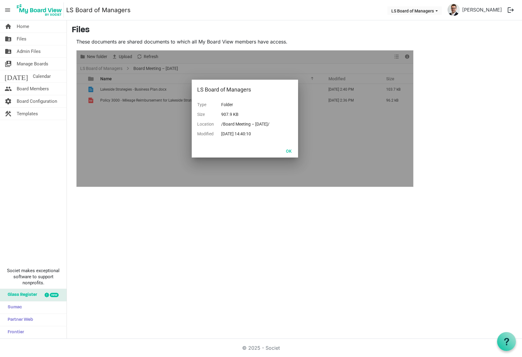
click at [290, 153] on button "OK" at bounding box center [289, 150] width 14 height 9
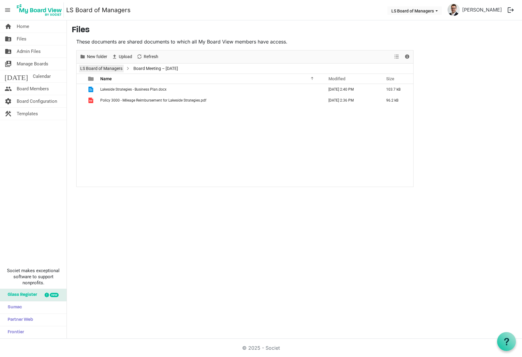
click at [109, 69] on link "LS Board of Managers" at bounding box center [101, 69] width 45 height 8
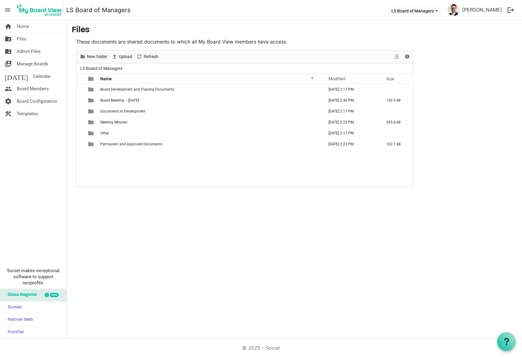
click at [80, 101] on span "checkbox" at bounding box center [82, 100] width 4 height 4
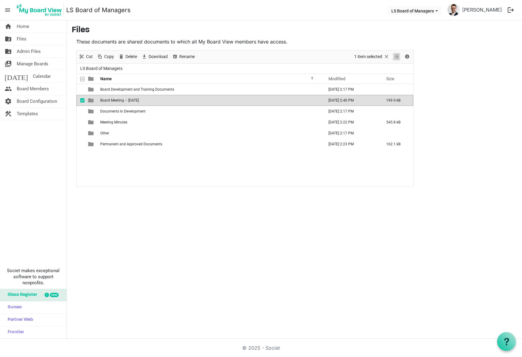
click at [399, 58] on span "View dropdownbutton" at bounding box center [396, 57] width 7 height 8
click at [406, 58] on span "Details" at bounding box center [406, 57] width 7 height 8
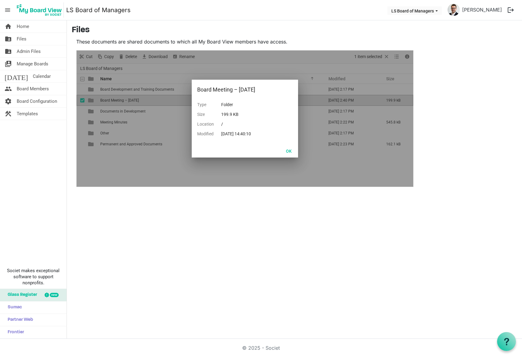
click at [287, 152] on button "OK" at bounding box center [289, 150] width 14 height 9
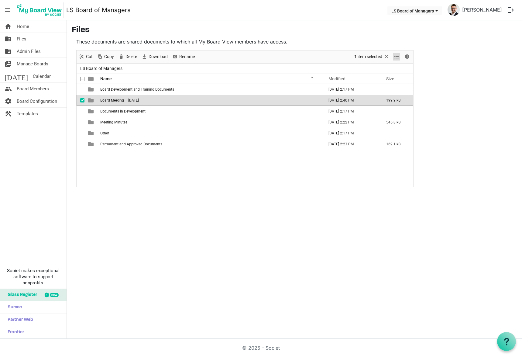
click at [398, 54] on span "View dropdownbutton" at bounding box center [396, 57] width 7 height 8
click at [398, 77] on span at bounding box center [400, 79] width 4 height 11
click at [398, 57] on span "View dropdownbutton" at bounding box center [396, 57] width 7 height 8
click at [197, 202] on div "home Home folder_shared Files folder_shared Admin Files switch_account Manage B…" at bounding box center [261, 179] width 522 height 318
click at [82, 101] on span "checkbox" at bounding box center [82, 100] width 4 height 4
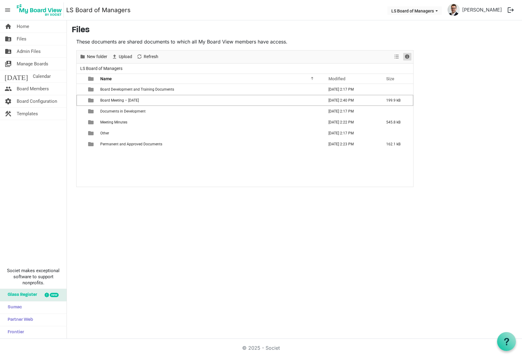
click at [405, 60] on span "Details" at bounding box center [406, 57] width 7 height 8
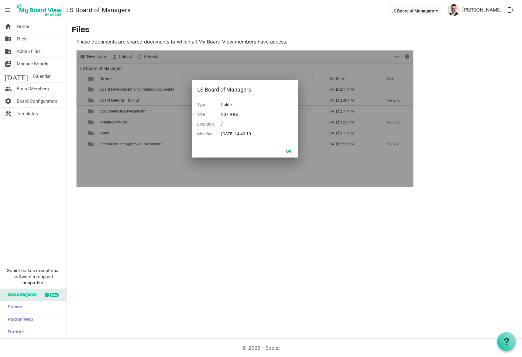
click at [287, 153] on button "OK" at bounding box center [289, 150] width 14 height 9
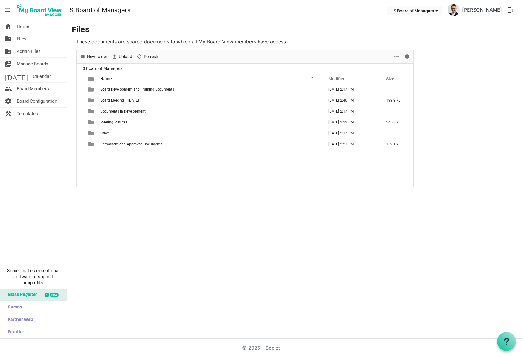
click at [38, 43] on link "folder_shared Files" at bounding box center [33, 39] width 67 height 12
click at [39, 98] on span "Board Configuration" at bounding box center [37, 101] width 40 height 12
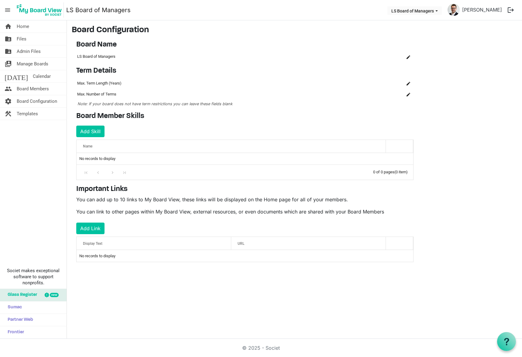
click at [38, 78] on link "[DATE] Calendar" at bounding box center [33, 76] width 67 height 12
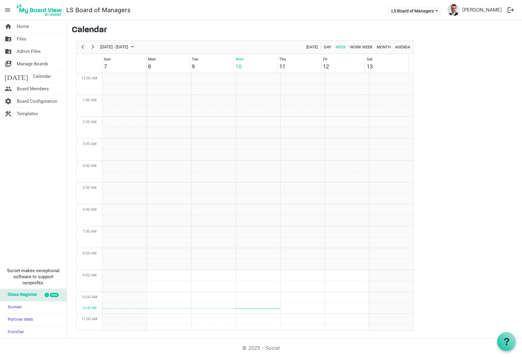
scroll to position [197, 0]
click at [41, 102] on span "Board Configuration" at bounding box center [37, 101] width 40 height 12
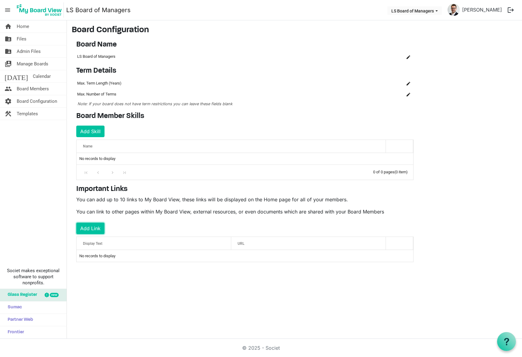
click at [94, 231] on button "Add Link" at bounding box center [90, 228] width 28 height 12
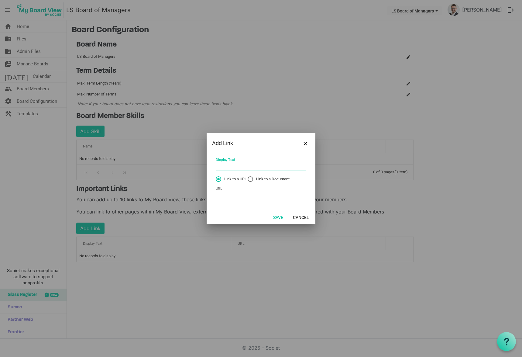
click at [238, 164] on input "Display Text" at bounding box center [261, 166] width 91 height 9
type input "Meet"
click at [309, 143] on button "Close" at bounding box center [305, 142] width 9 height 9
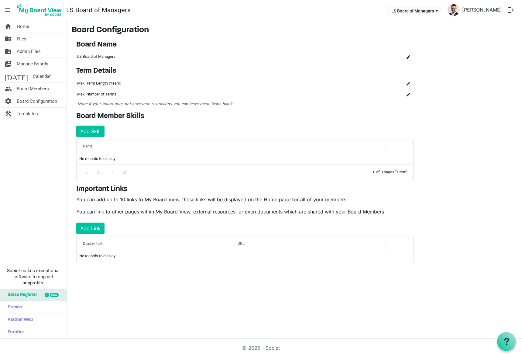
click at [38, 23] on link "home Home" at bounding box center [33, 26] width 67 height 12
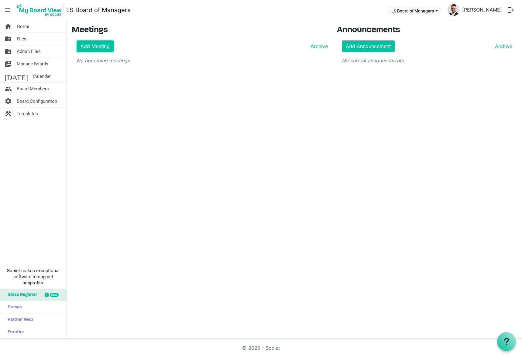
click at [101, 50] on link "Add Meeting" at bounding box center [95, 46] width 37 height 12
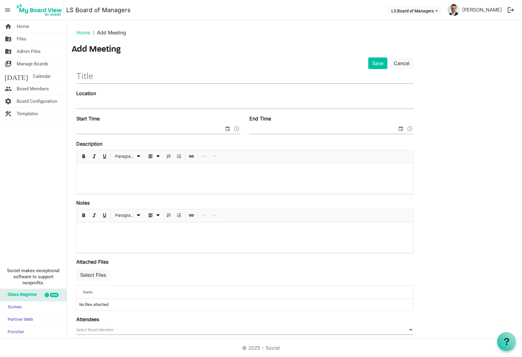
click at [96, 81] on input "text" at bounding box center [244, 76] width 337 height 14
paste input "Board Meeting – [DATE]"
drag, startPoint x: 165, startPoint y: 76, endPoint x: 144, endPoint y: 79, distance: 21.8
click at [144, 79] on input "Board Meeting – [DATE]" at bounding box center [244, 76] width 337 height 14
click at [77, 79] on input "Board Meeting – [DATE]" at bounding box center [244, 76] width 337 height 14
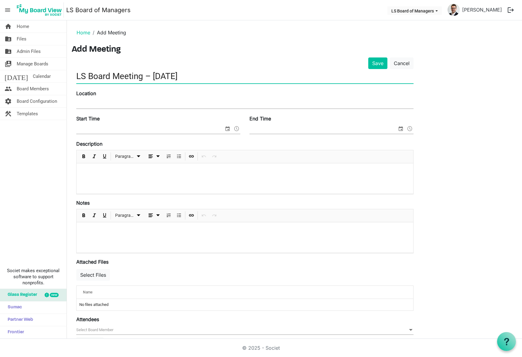
type input "LS Board Meeting – [DATE]"
click at [84, 103] on input "Location" at bounding box center [244, 103] width 337 height 9
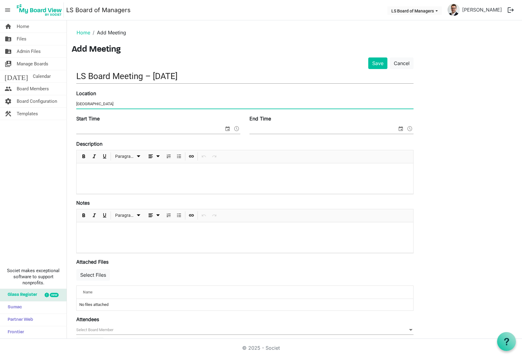
type input "[GEOGRAPHIC_DATA]"
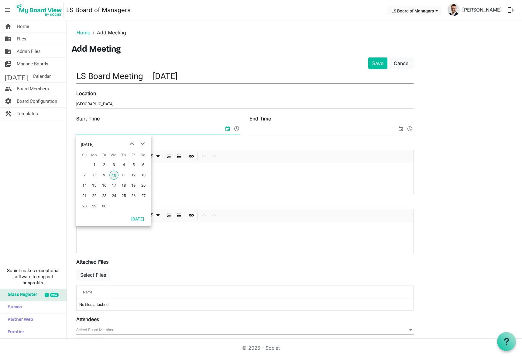
click at [101, 125] on input "Start Time" at bounding box center [150, 129] width 148 height 9
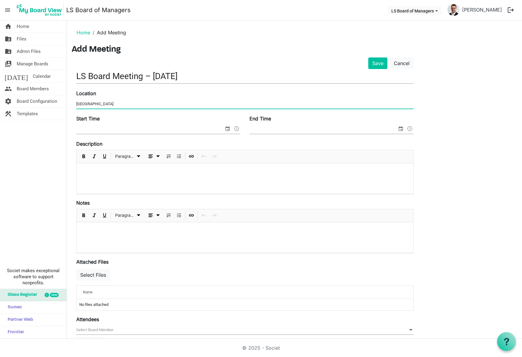
drag, startPoint x: 105, startPoint y: 104, endPoint x: 31, endPoint y: 101, distance: 73.5
click at [31, 101] on div "home Home folder_shared Files folder_shared Admin Files switch_account Manage B…" at bounding box center [261, 179] width 522 height 318
type input "W"
click at [225, 130] on span "select" at bounding box center [227, 129] width 7 height 8
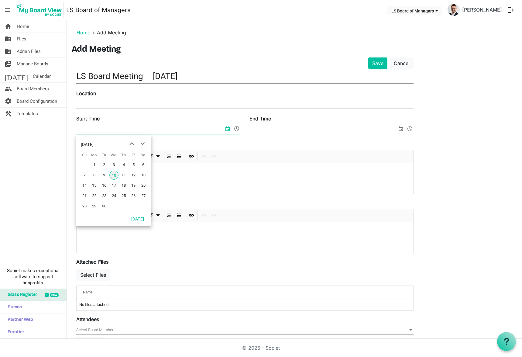
click at [112, 186] on span "17" at bounding box center [113, 185] width 9 height 9
type input "[DATE] 12:00 AM"
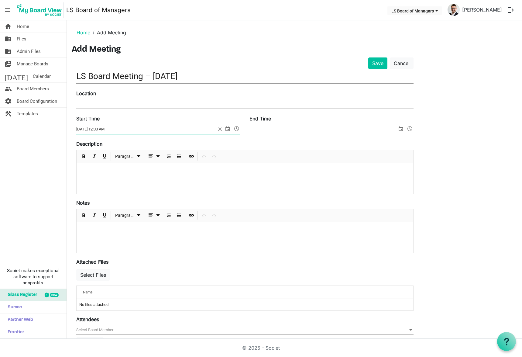
click at [402, 131] on span "select" at bounding box center [400, 129] width 7 height 8
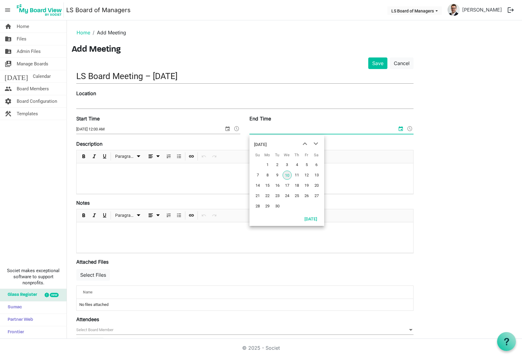
click at [290, 184] on span "17" at bounding box center [286, 185] width 9 height 9
type input "[DATE] 12:00 AM"
click at [290, 184] on div at bounding box center [245, 178] width 336 height 30
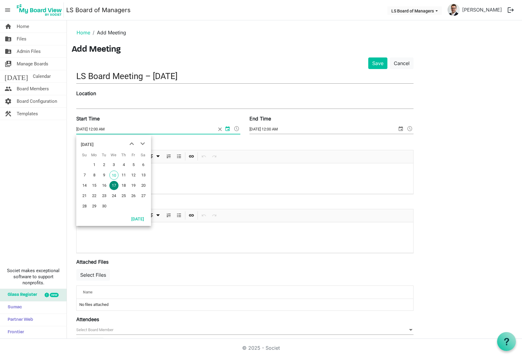
drag, startPoint x: 105, startPoint y: 128, endPoint x: 99, endPoint y: 128, distance: 6.7
click at [99, 128] on input "[DATE] 12:00 AM" at bounding box center [146, 129] width 140 height 9
click at [113, 129] on input "[DATE] 12:00 AM" at bounding box center [146, 129] width 140 height 9
click at [111, 128] on input "[DATE] 12:00 AM" at bounding box center [146, 129] width 140 height 9
click at [114, 129] on input "[DATE] 12:00 AM" at bounding box center [146, 129] width 140 height 9
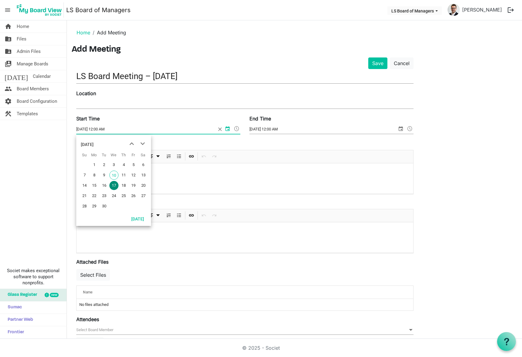
click at [124, 128] on input "[DATE] 12:00 AM" at bounding box center [146, 129] width 140 height 9
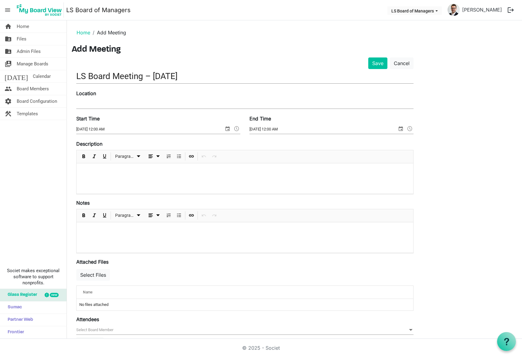
click at [183, 145] on div "Description Paragraph" at bounding box center [244, 167] width 337 height 54
click at [118, 130] on input "[DATE] 12:00 AM" at bounding box center [150, 129] width 148 height 9
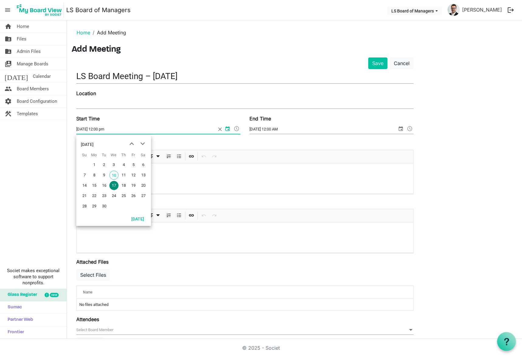
type input "[DATE] 12:00 PM"
click at [266, 139] on div "Start Time [DATE] 12:00 PM End Time [DATE] 12:00 AM" at bounding box center [245, 127] width 346 height 25
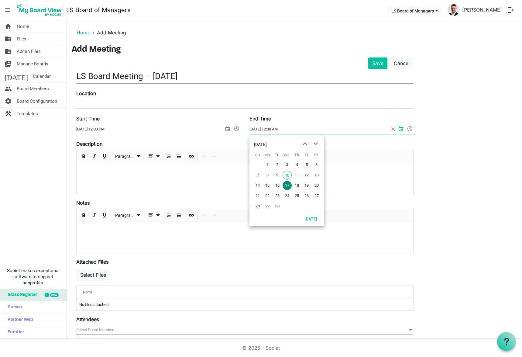
drag, startPoint x: 285, startPoint y: 129, endPoint x: 268, endPoint y: 128, distance: 16.4
click at [268, 128] on input "[DATE] 12:00 AM" at bounding box center [319, 129] width 140 height 9
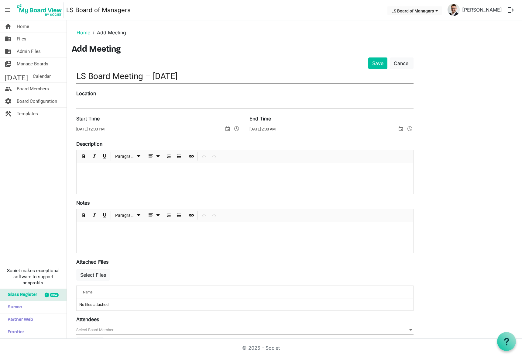
click at [514, 206] on main "Home Add Meeting Add Meeting Save Cancel LS Board Meeting – [DATE] Location Sta…" at bounding box center [294, 204] width 455 height 368
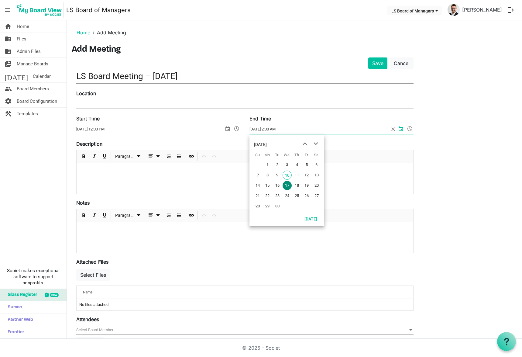
click at [289, 130] on input "[DATE] 2:00 AM" at bounding box center [319, 129] width 140 height 9
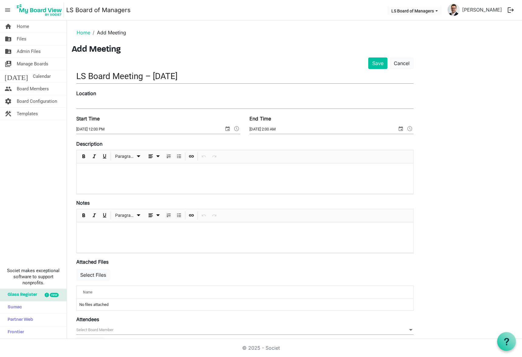
click at [355, 143] on div "Description Paragraph" at bounding box center [244, 167] width 337 height 54
click at [282, 129] on input "[DATE] 2:00 AM" at bounding box center [323, 129] width 148 height 9
click at [409, 130] on span at bounding box center [409, 129] width 7 height 8
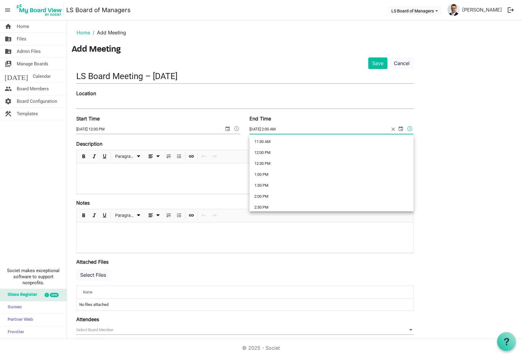
scroll to position [257, 0]
click at [266, 188] on li "2:00 PM" at bounding box center [331, 192] width 164 height 11
type input "[DATE] 2:00 PM"
click at [267, 175] on div at bounding box center [245, 178] width 336 height 30
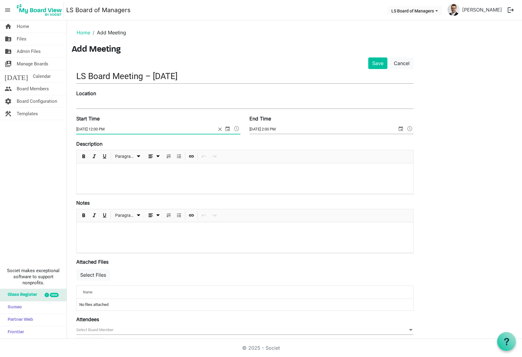
click at [238, 129] on span at bounding box center [236, 129] width 7 height 8
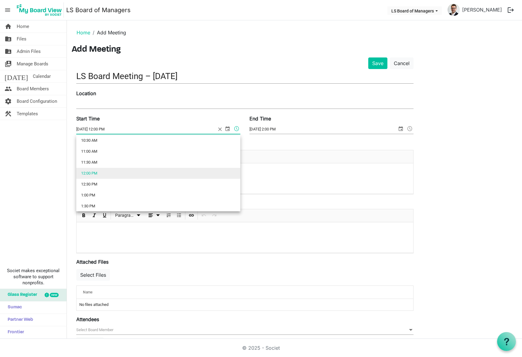
click at [34, 188] on div "home Home folder_shared Files folder_shared Admin Files switch_account Manage B…" at bounding box center [33, 179] width 67 height 318
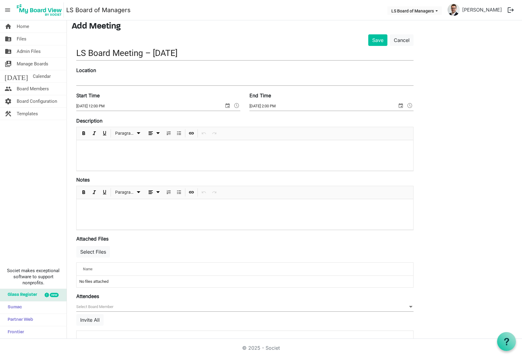
scroll to position [50, 0]
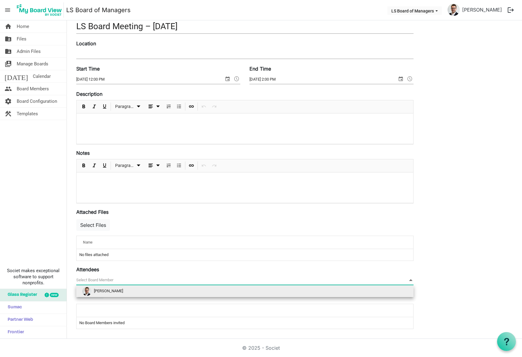
click at [411, 280] on span at bounding box center [410, 279] width 5 height 7
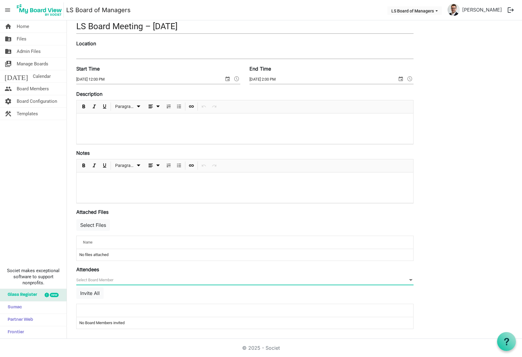
scroll to position [0, 0]
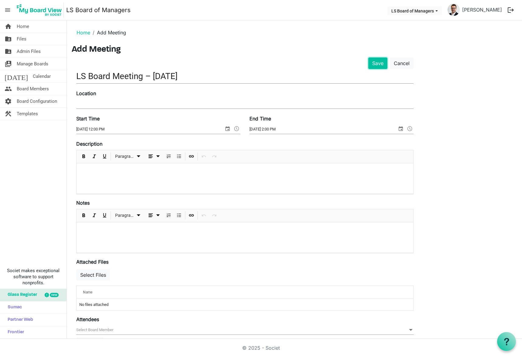
click at [375, 61] on button "Save" at bounding box center [377, 63] width 19 height 12
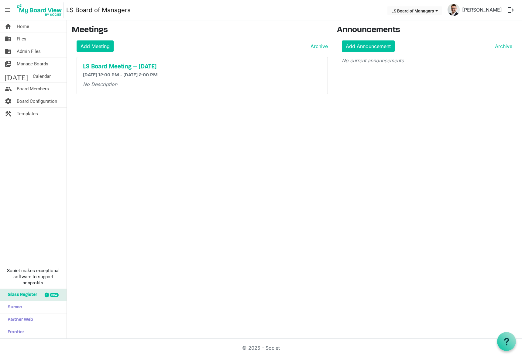
click at [111, 66] on h5 "LS Board Meeting – [DATE]" at bounding box center [202, 66] width 238 height 7
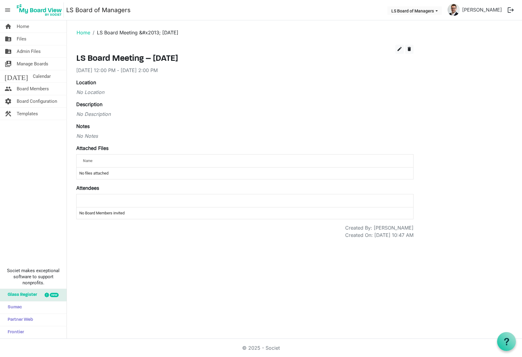
click at [113, 203] on div at bounding box center [245, 200] width 328 height 9
drag, startPoint x: 116, startPoint y: 214, endPoint x: 415, endPoint y: 81, distance: 328.1
click at [116, 214] on td "No Board Members invited" at bounding box center [245, 213] width 336 height 12
click at [36, 29] on link "home Home" at bounding box center [33, 26] width 67 height 12
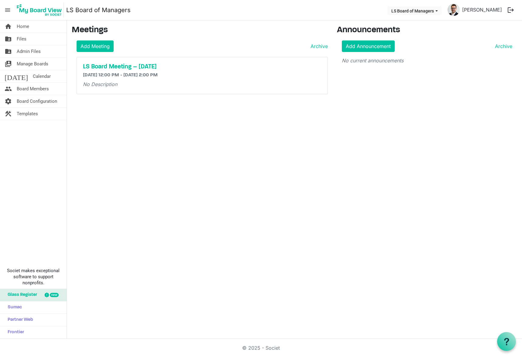
click at [39, 41] on link "folder_shared Files" at bounding box center [33, 39] width 67 height 12
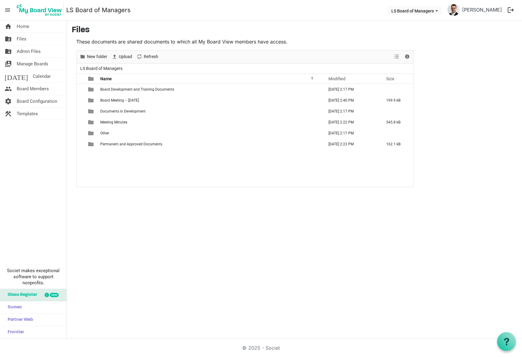
click at [133, 101] on span "Board Meeting – [DATE]" at bounding box center [119, 100] width 39 height 4
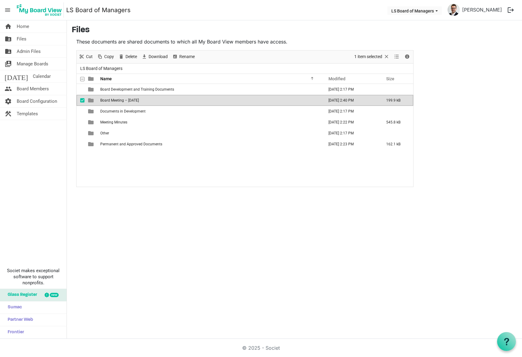
click at [124, 103] on td "Board Meeting – [DATE]" at bounding box center [210, 100] width 224 height 11
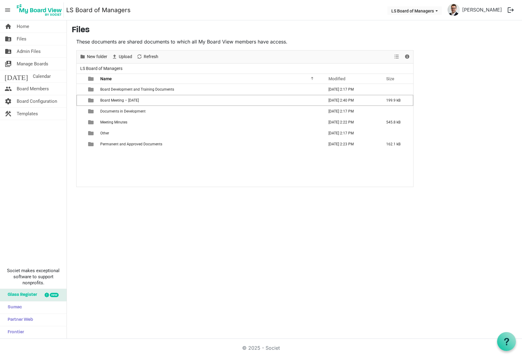
click at [124, 103] on td "Board Meeting – [DATE]" at bounding box center [210, 100] width 224 height 11
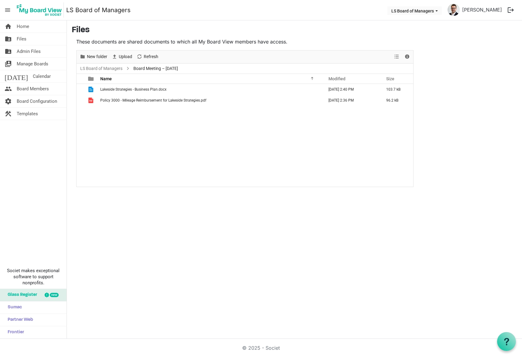
click at [36, 29] on link "home Home" at bounding box center [33, 26] width 67 height 12
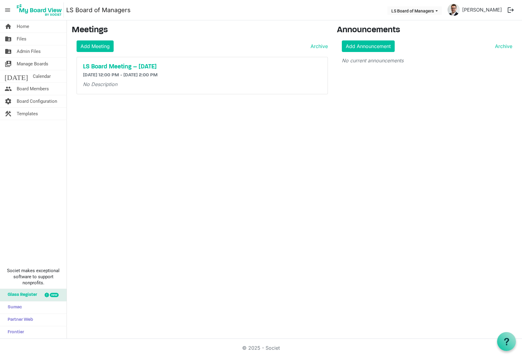
click at [138, 68] on h5 "LS Board Meeting – [DATE]" at bounding box center [202, 66] width 238 height 7
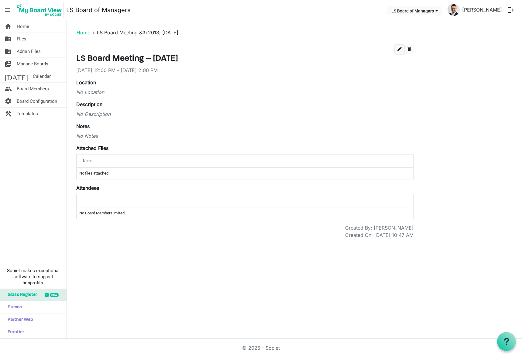
click at [398, 52] on button "edit" at bounding box center [399, 49] width 9 height 9
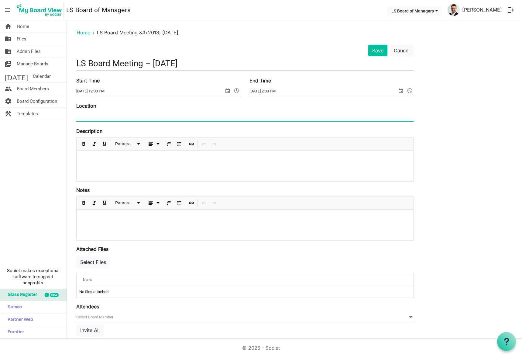
click at [197, 117] on input "Location" at bounding box center [244, 116] width 337 height 9
click at [161, 157] on p at bounding box center [244, 158] width 327 height 6
click at [173, 116] on input "Location" at bounding box center [244, 116] width 337 height 9
click at [176, 162] on div at bounding box center [245, 165] width 336 height 30
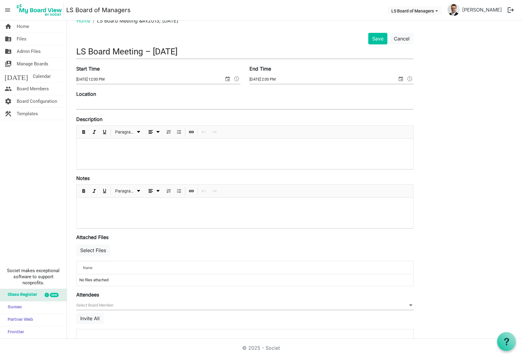
scroll to position [30, 0]
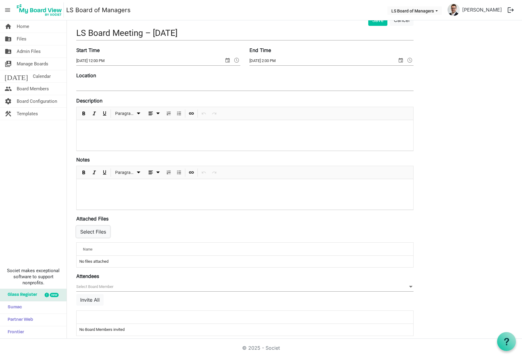
click at [92, 230] on button "Select Files" at bounding box center [93, 232] width 34 height 12
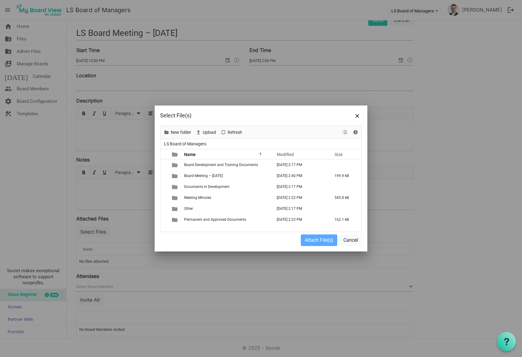
click at [216, 176] on span "Board Meeting – [DATE]" at bounding box center [203, 175] width 39 height 4
click at [190, 175] on span "Board Meeting – [DATE]" at bounding box center [203, 175] width 39 height 4
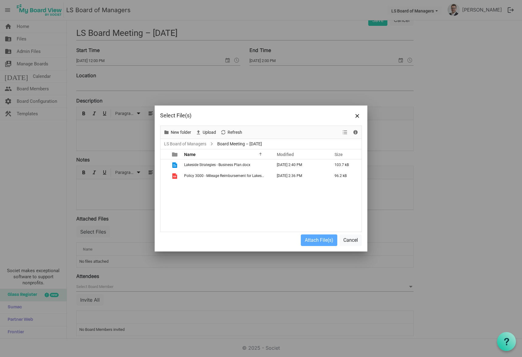
click at [166, 166] on span "checkbox" at bounding box center [166, 165] width 4 height 4
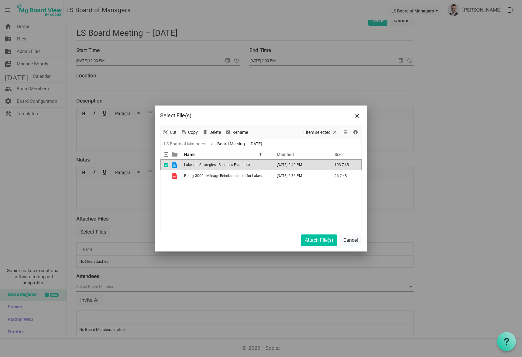
click at [166, 176] on span "checkbox" at bounding box center [166, 176] width 4 height 4
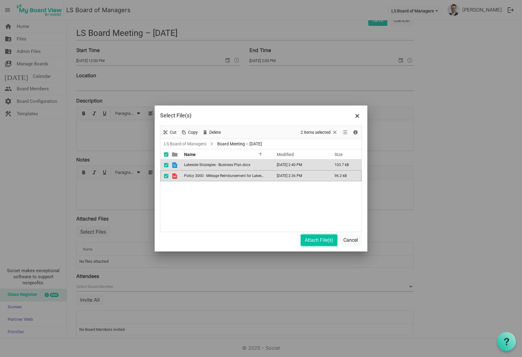
click at [311, 242] on button "Attach File(s)" at bounding box center [319, 240] width 36 height 12
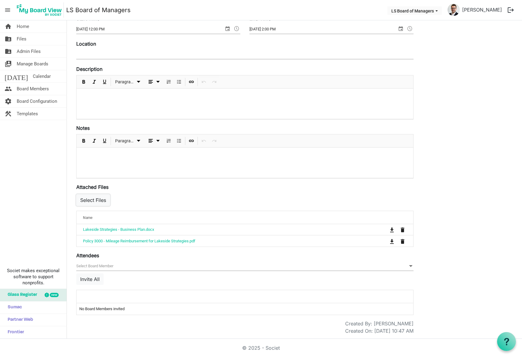
scroll to position [62, 0]
click at [471, 247] on div "Save Cancel LS Board Meeting – [DATE] Start Time [DATE] 12:00 PM End Time [DATE…" at bounding box center [294, 157] width 445 height 351
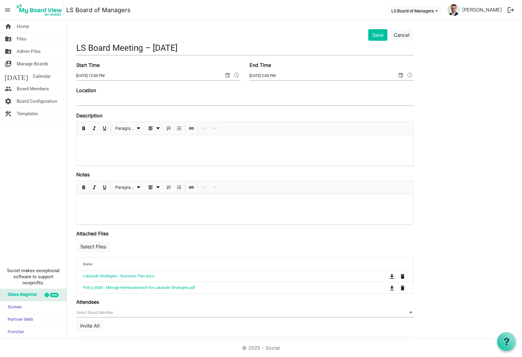
scroll to position [0, 0]
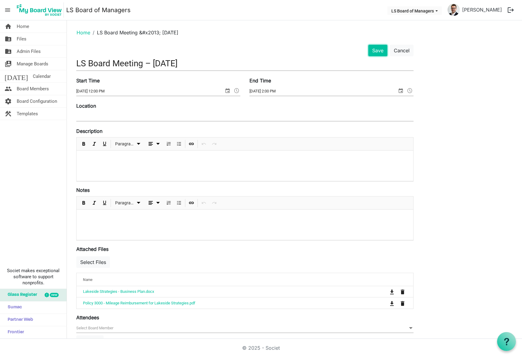
click at [380, 52] on button "Save" at bounding box center [377, 51] width 19 height 12
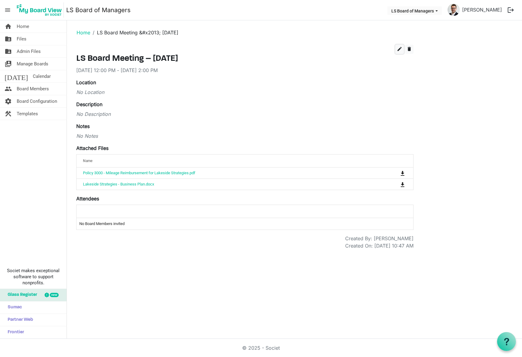
click at [401, 50] on span "edit" at bounding box center [399, 48] width 5 height 5
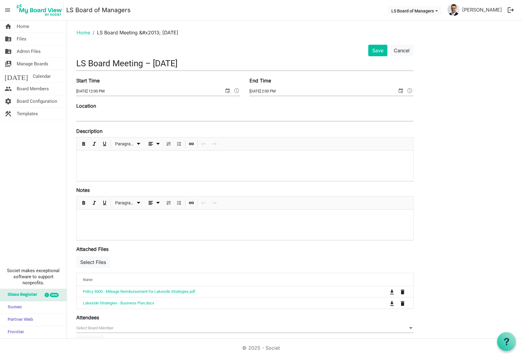
click at [111, 156] on p at bounding box center [244, 158] width 327 height 6
click at [207, 223] on div at bounding box center [245, 224] width 336 height 30
click at [241, 162] on div at bounding box center [245, 165] width 336 height 30
click at [93, 165] on div at bounding box center [245, 165] width 336 height 30
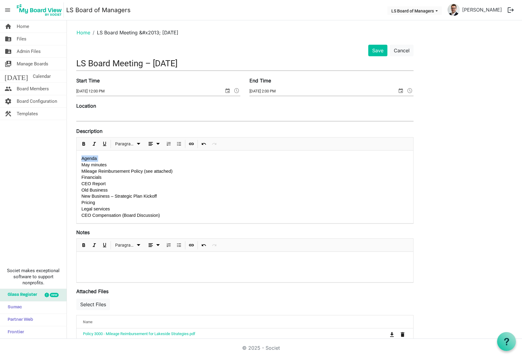
drag, startPoint x: 104, startPoint y: 160, endPoint x: 78, endPoint y: 157, distance: 26.0
click at [78, 157] on div "Agenda May minutes Mileage Reimbursement Policy (see attached) Financials CEO R…" at bounding box center [245, 186] width 336 height 73
click at [84, 142] on span "Bold" at bounding box center [83, 144] width 7 height 8
click at [138, 143] on span "Paragraph dropdownbutton" at bounding box center [138, 144] width 7 height 8
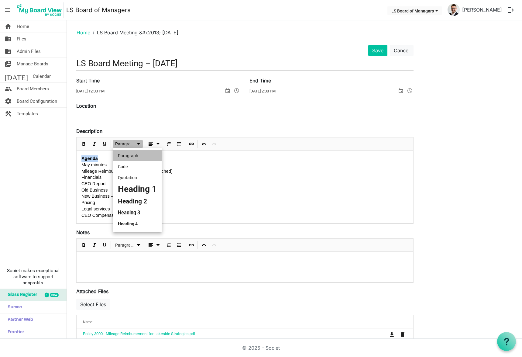
click at [135, 190] on li "Heading 1" at bounding box center [137, 189] width 49 height 12
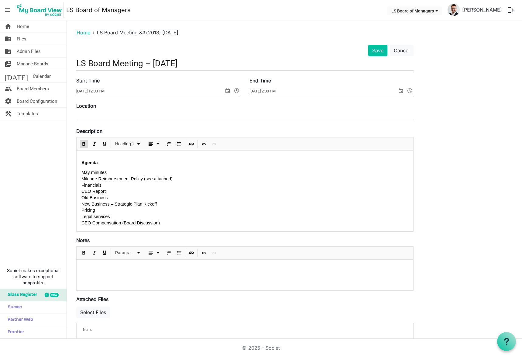
click at [111, 164] on h1 "Agenda" at bounding box center [244, 162] width 327 height 8
drag, startPoint x: 108, startPoint y: 164, endPoint x: 76, endPoint y: 163, distance: 32.5
click at [76, 163] on div "Save Cancel LS Board Meeting – [DATE] Start Time [DATE] 12:00 PM End Time [DATE…" at bounding box center [245, 245] width 346 height 401
click at [138, 147] on span "Paragraph dropdownbutton" at bounding box center [138, 144] width 7 height 8
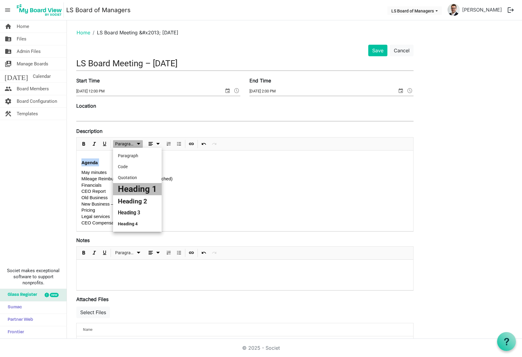
click at [141, 198] on li "Heading 2" at bounding box center [137, 201] width 49 height 12
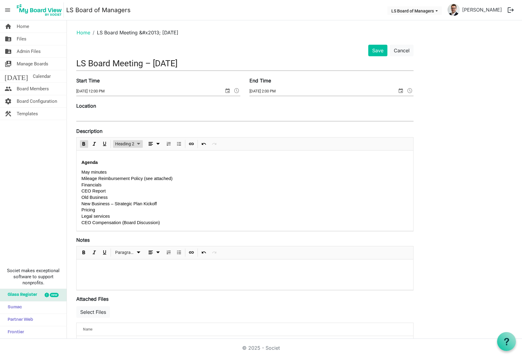
click at [136, 146] on span "Paragraph dropdownbutton" at bounding box center [138, 144] width 7 height 8
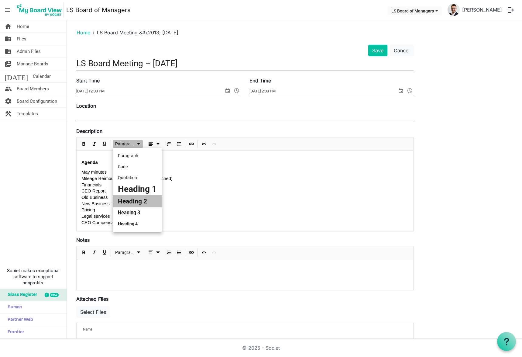
click at [135, 157] on li "Paragraph" at bounding box center [137, 155] width 49 height 11
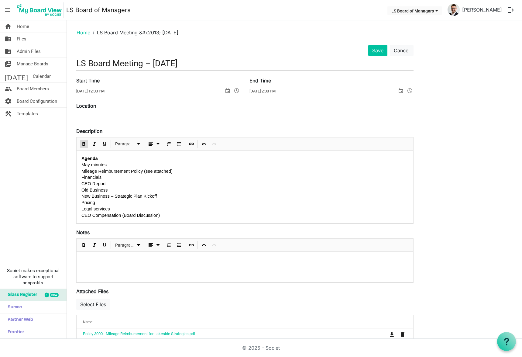
click at [109, 161] on p "Agenda" at bounding box center [244, 158] width 327 height 6
click at [159, 217] on p "CEO Compensation (Board Discussion)" at bounding box center [244, 215] width 327 height 6
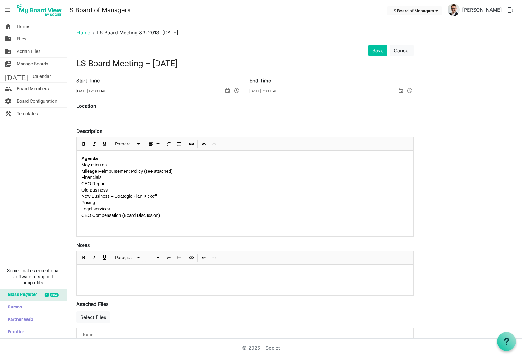
click at [136, 149] on div "Paragraph" at bounding box center [128, 143] width 32 height 13
click at [134, 148] on div "Paragraph" at bounding box center [128, 143] width 32 height 13
click at [129, 140] on span "Paragraph" at bounding box center [125, 144] width 20 height 8
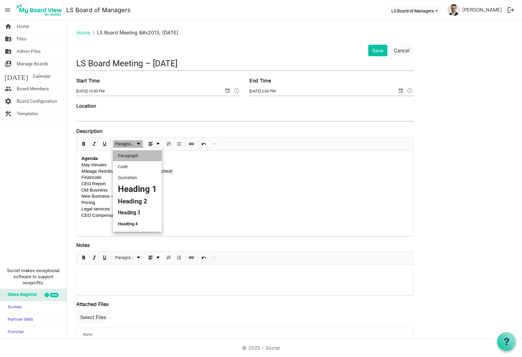
click at [134, 187] on li "Heading 1" at bounding box center [137, 189] width 49 height 12
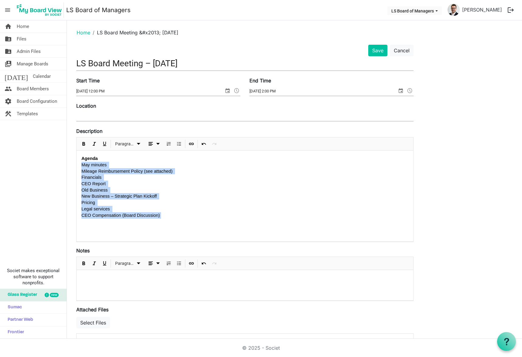
drag, startPoint x: 157, startPoint y: 215, endPoint x: 77, endPoint y: 167, distance: 92.9
click at [77, 167] on div "Agenda May minutes Mileage Reimbursement Policy (see attached) Financials CEO R…" at bounding box center [245, 196] width 336 height 93
click at [176, 145] on span "Bulleted List" at bounding box center [178, 144] width 7 height 8
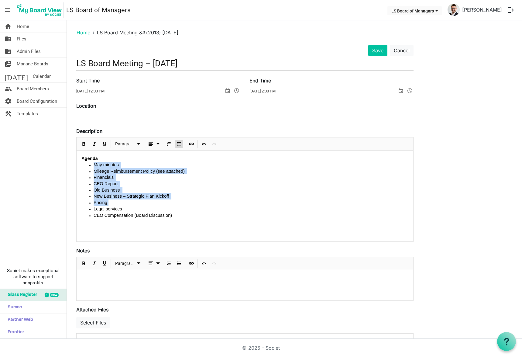
click at [131, 172] on span "Mileage Reimbursement Policy (see attached)" at bounding box center [139, 171] width 91 height 5
drag, startPoint x: 122, startPoint y: 165, endPoint x: 93, endPoint y: 165, distance: 29.5
click at [93, 165] on ul "May minutes" at bounding box center [244, 165] width 327 height 6
click at [120, 177] on li "Financials" at bounding box center [251, 177] width 315 height 6
click at [114, 189] on span "Old Business" at bounding box center [107, 189] width 26 height 5
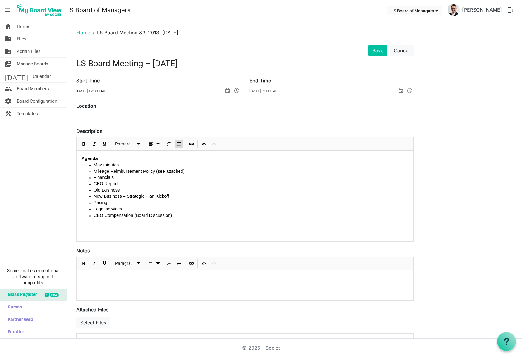
click at [122, 226] on p at bounding box center [244, 226] width 327 height 6
drag, startPoint x: 125, startPoint y: 208, endPoint x: 89, endPoint y: 203, distance: 36.2
click at [89, 203] on div "Agenda May minutes Mileage Reimbursement Policy (see attached) Financials CEO R…" at bounding box center [245, 199] width 336 height 98
click at [140, 225] on div "Legal services CEO Compensation (Board Discussion) ﻿﻿" at bounding box center [244, 228] width 327 height 38
click at [120, 202] on li "Pricing" at bounding box center [257, 202] width 302 height 6
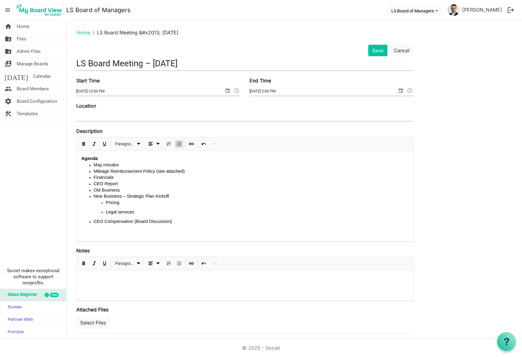
click at [120, 205] on li "Pricing" at bounding box center [257, 202] width 302 height 6
drag, startPoint x: 142, startPoint y: 214, endPoint x: 93, endPoint y: 197, distance: 51.7
click at [93, 197] on div "Agenda May minutes Mileage Reimbursement Policy (see attached) Financials CEO R…" at bounding box center [245, 202] width 336 height 104
click at [155, 145] on span "dropdownbutton" at bounding box center [157, 144] width 7 height 8
click at [203, 183] on li "CEO Report" at bounding box center [251, 183] width 315 height 6
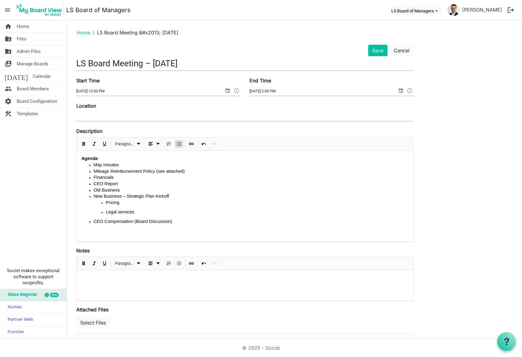
click at [164, 210] on li "Legal services" at bounding box center [257, 212] width 302 height 6
click at [108, 162] on span "May minutes" at bounding box center [106, 164] width 25 height 5
click at [108, 158] on p "Agenda" at bounding box center [244, 158] width 327 height 6
drag, startPoint x: 113, startPoint y: 159, endPoint x: 77, endPoint y: 159, distance: 36.1
click at [77, 159] on div "Agenda May minutes Mileage Reimbursement Policy (see attached) Financials CEO R…" at bounding box center [245, 202] width 336 height 104
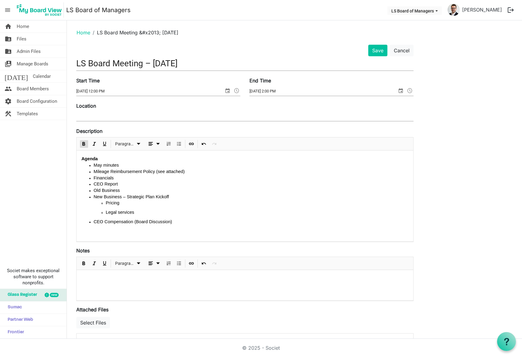
click at [82, 161] on b "Agenda" at bounding box center [89, 158] width 16 height 5
drag, startPoint x: 106, startPoint y: 170, endPoint x: 147, endPoint y: 171, distance: 41.3
click at [147, 171] on span "Mileage Reimbursement Policy (see attached)" at bounding box center [139, 171] width 91 height 5
click at [97, 179] on span "Financials" at bounding box center [104, 177] width 20 height 5
click at [119, 176] on li "Financials" at bounding box center [251, 178] width 315 height 6
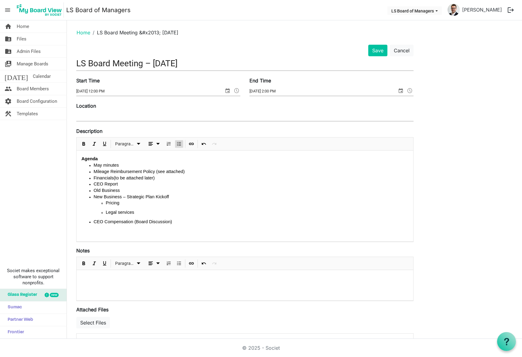
click at [142, 182] on li "CEO Report" at bounding box center [251, 184] width 315 height 6
click at [132, 191] on li "Old Business" at bounding box center [251, 190] width 315 height 6
drag, startPoint x: 145, startPoint y: 214, endPoint x: 96, endPoint y: 203, distance: 49.7
click at [96, 203] on div "Agenda May minutes Mileage Reimbursement Policy (see attached) Financials (to b…" at bounding box center [245, 202] width 336 height 104
click at [126, 193] on li "Old Business" at bounding box center [251, 190] width 315 height 6
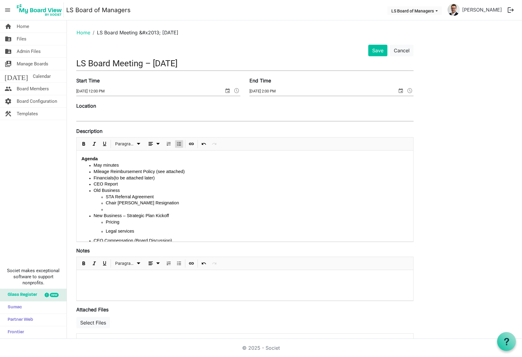
click at [116, 211] on li "﻿﻿" at bounding box center [257, 209] width 302 height 6
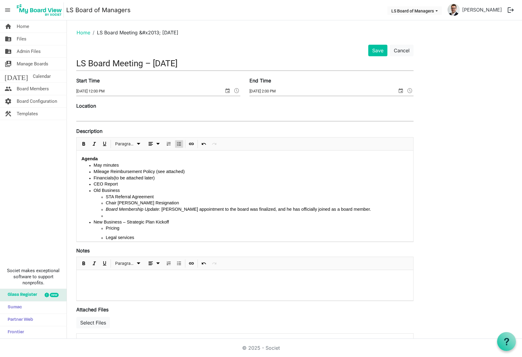
click at [124, 215] on li at bounding box center [257, 215] width 302 height 6
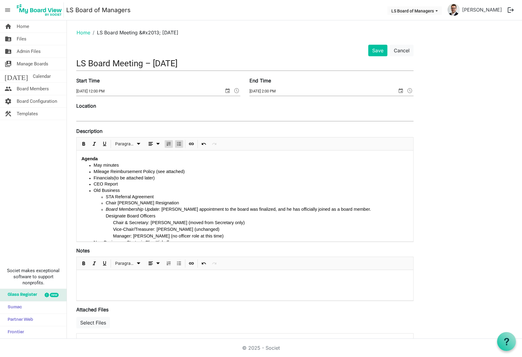
click at [106, 214] on span "Designate Board Officers" at bounding box center [131, 215] width 50 height 5
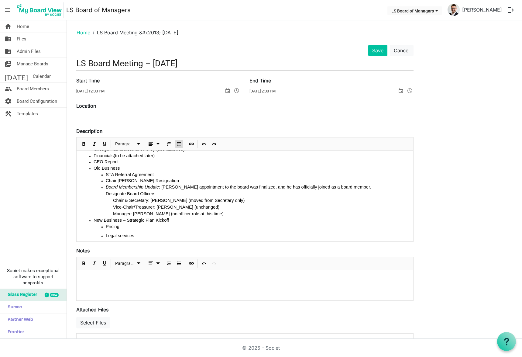
scroll to position [30, 0]
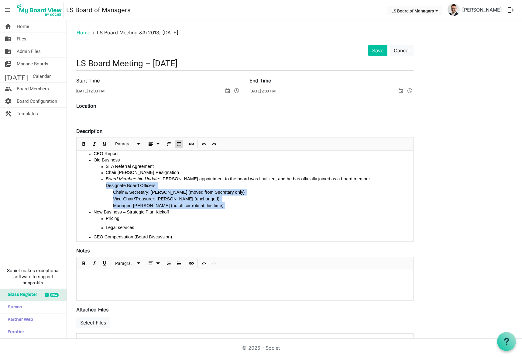
drag, startPoint x: 214, startPoint y: 204, endPoint x: 99, endPoint y: 187, distance: 116.0
click at [99, 187] on ul "STA Referral Agreement Chair [PERSON_NAME] Resignation ﻿﻿ Board Membership Upda…" at bounding box center [251, 186] width 315 height 46
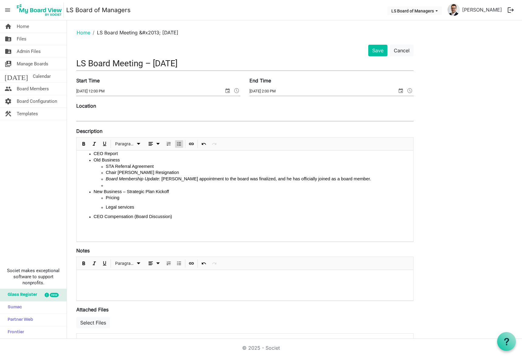
click at [118, 183] on li at bounding box center [257, 185] width 302 height 6
click at [160, 182] on li "Designate Board Officers" at bounding box center [257, 185] width 302 height 6
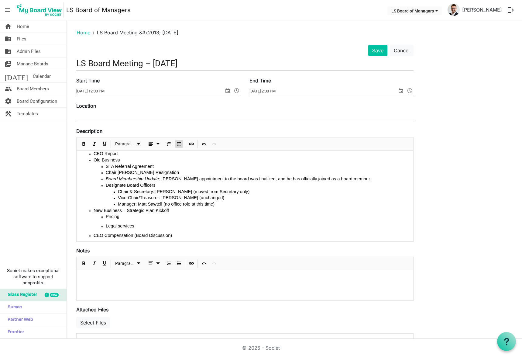
click at [109, 217] on span "Pricing" at bounding box center [113, 216] width 14 height 5
click at [106, 228] on span "Legal services" at bounding box center [120, 225] width 29 height 5
drag, startPoint x: 143, startPoint y: 223, endPoint x: 104, endPoint y: 218, distance: 38.8
click at [104, 218] on ul "Pricing Legal services" at bounding box center [251, 219] width 315 height 12
drag, startPoint x: 131, startPoint y: 223, endPoint x: 99, endPoint y: 217, distance: 32.7
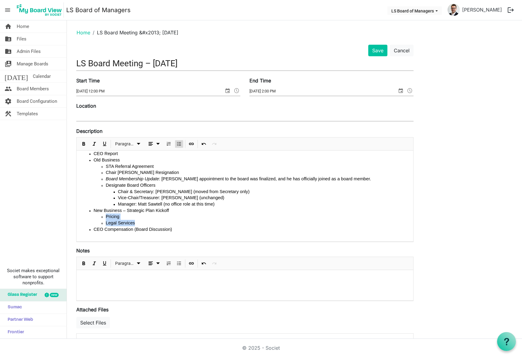
click at [99, 217] on ul "Pricing Legal Services﻿﻿" at bounding box center [251, 219] width 315 height 12
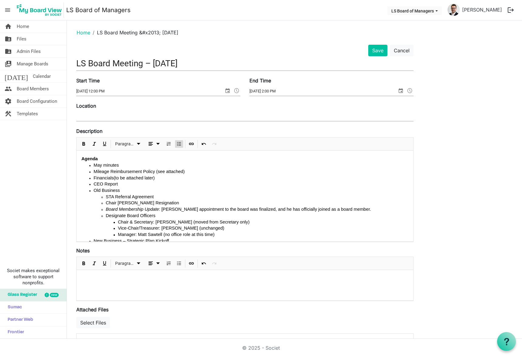
scroll to position [39, 0]
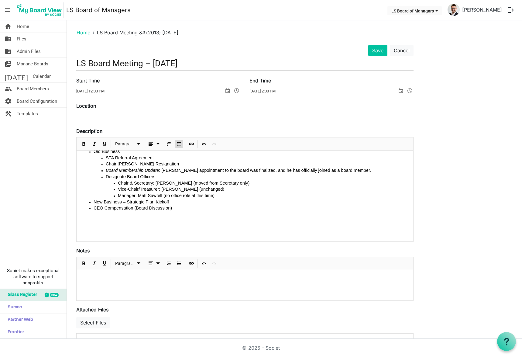
click at [162, 206] on span "CEO Compensation (Board Discussion)" at bounding box center [133, 207] width 78 height 5
click at [161, 207] on span "CEO Compensation (Board Discussion)" at bounding box center [133, 207] width 78 height 5
drag, startPoint x: 161, startPoint y: 208, endPoint x: 143, endPoint y: 209, distance: 17.3
click at [143, 209] on span "CEO Compensation (Board Discussion)" at bounding box center [133, 207] width 78 height 5
click at [144, 213] on div "CEO Compensation (Board Homework) ﻿﻿" at bounding box center [244, 219] width 327 height 28
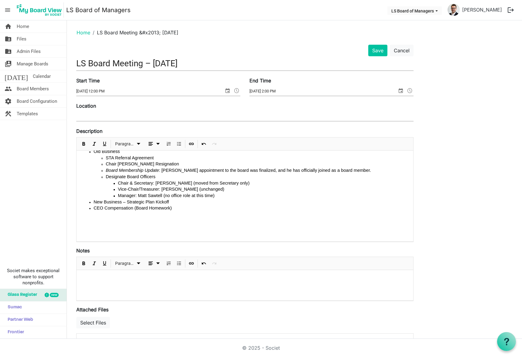
click at [151, 226] on h1 "﻿﻿" at bounding box center [244, 229] width 327 height 8
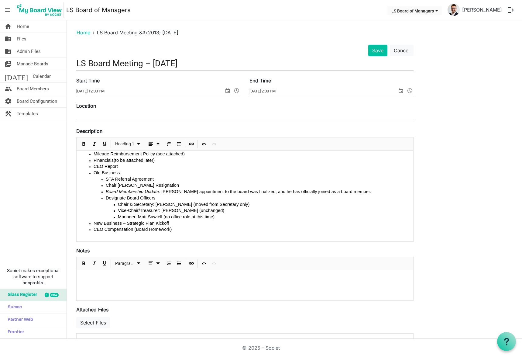
scroll to position [0, 0]
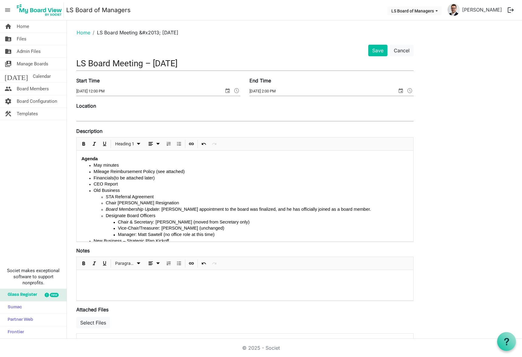
click at [439, 189] on div "Save Cancel LS Board Meeting – [DATE] Start Time [DATE] 12:00 PM End Time [DATE…" at bounding box center [294, 251] width 445 height 412
click at [377, 54] on button "Save" at bounding box center [377, 51] width 19 height 12
drag, startPoint x: 138, startPoint y: 32, endPoint x: 168, endPoint y: 32, distance: 30.1
click at [168, 32] on li "LS Board Meeting &#x2013; [DATE]" at bounding box center [134, 32] width 88 height 7
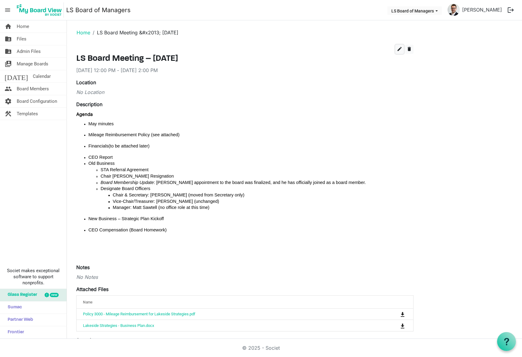
click at [401, 51] on span "edit" at bounding box center [399, 48] width 5 height 5
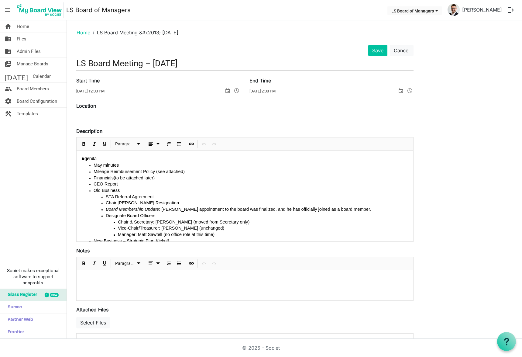
click at [93, 182] on ul "CEO Report Old Business STA Referral Agreement Chair [PERSON_NAME] Resignation …" at bounding box center [244, 209] width 327 height 56
click at [153, 178] on li "Financials (to be attached later)" at bounding box center [251, 178] width 315 height 6
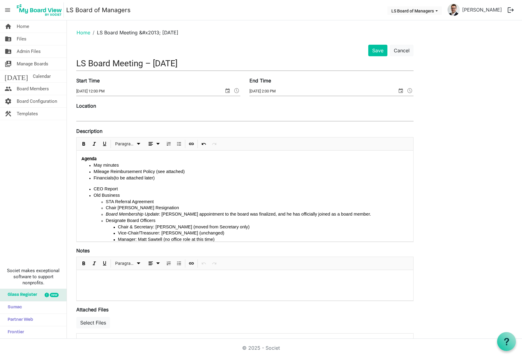
click at [138, 183] on div "Financials (to be attached later) CEO Report Old Business STA Referral Agreemen…" at bounding box center [244, 209] width 327 height 68
click at [138, 181] on div "Financials (to be attached later) CEO Report Old Business STA Referral Agreemen…" at bounding box center [244, 209] width 327 height 68
click at [153, 179] on li "Financials (to be attached later)" at bounding box center [251, 178] width 315 height 6
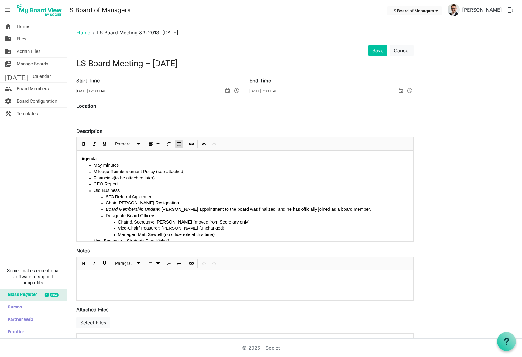
click at [179, 171] on li "Mileage Reimbursement Policy (see attached)" at bounding box center [251, 171] width 315 height 6
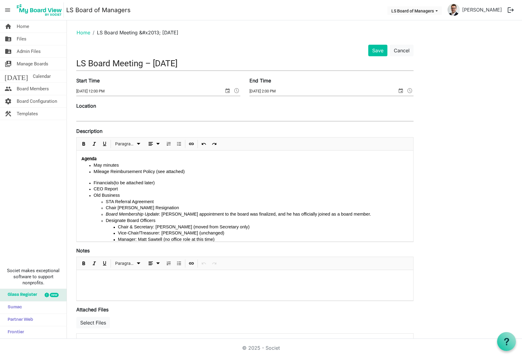
click at [179, 171] on li "Mileage Reimbursement Policy (see attached)" at bounding box center [251, 171] width 315 height 6
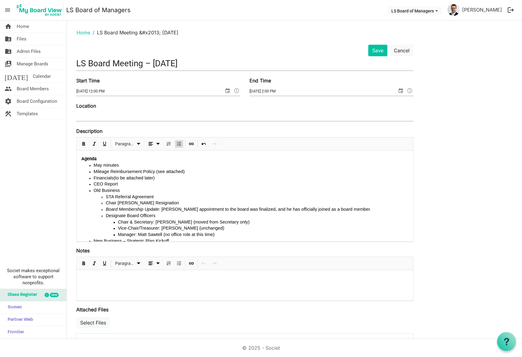
click at [128, 164] on li "May minutes" at bounding box center [251, 165] width 315 height 6
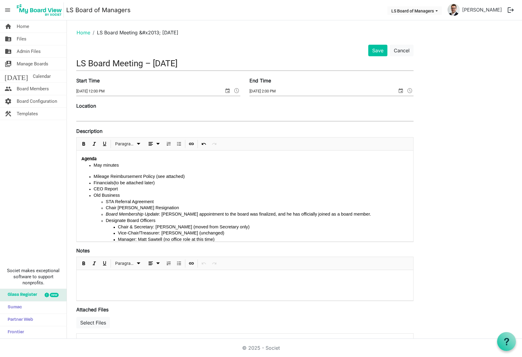
click at [127, 165] on li "May minutes" at bounding box center [251, 165] width 315 height 6
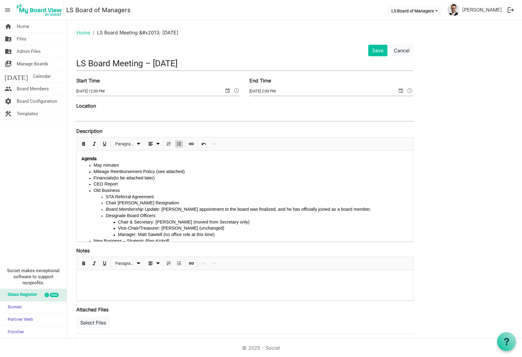
click at [119, 190] on li "Old Business STA Referral Agreement Chair [PERSON_NAME] Resignation ﻿﻿ Board Me…" at bounding box center [251, 212] width 315 height 50
click at [121, 190] on li "Old Business STA Referral Agreement Chair [PERSON_NAME] Resignation ﻿﻿ Board Me…" at bounding box center [251, 212] width 315 height 50
click at [380, 50] on button "Save" at bounding box center [377, 51] width 19 height 12
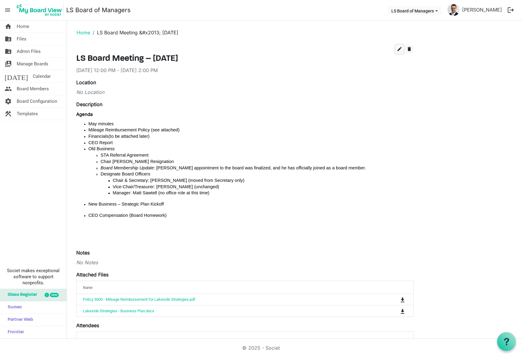
click at [398, 50] on span "edit" at bounding box center [399, 48] width 5 height 5
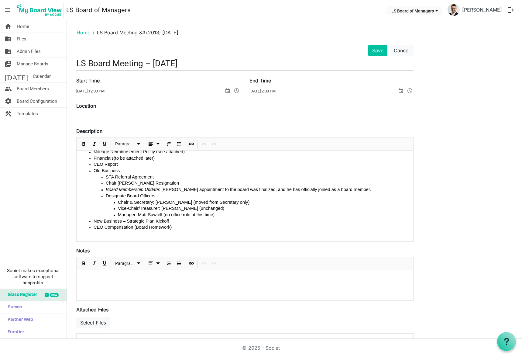
scroll to position [30, 0]
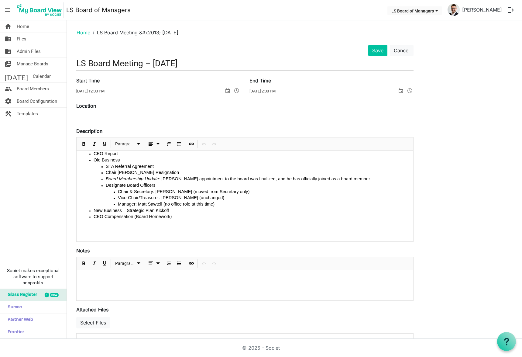
click at [212, 204] on li "Manager: [PERSON_NAME] (no office role at this time)﻿﻿" at bounding box center [263, 204] width 290 height 6
click at [126, 213] on span "New Business – Strategic Plan Kickoff" at bounding box center [131, 215] width 75 height 5
click at [96, 210] on div "May minutes Mileage Reimbursement Policy (see attached) Financials (to be attac…" at bounding box center [244, 175] width 327 height 87
click at [97, 207] on ul "STA Referral Agreement Chair [PERSON_NAME] Resignation ﻿﻿ Board Membership Upda…" at bounding box center [251, 185] width 315 height 44
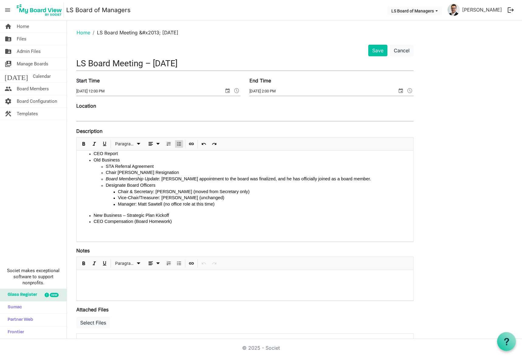
click at [99, 207] on div "May minutes Mileage Reimbursement Policy (see attached) Financials (to be attac…" at bounding box center [244, 175] width 327 height 87
click at [92, 215] on ul "New Business – Strategic Plan Kickoff" at bounding box center [244, 215] width 327 height 6
click at [181, 214] on li "New Business – Strategic Plan Kickoff" at bounding box center [251, 215] width 315 height 6
click at [159, 217] on span "New Business – Strategic Plan Kickoff" at bounding box center [131, 215] width 75 height 5
click at [162, 216] on li "New Business – Strategic Plan Kickoff" at bounding box center [251, 215] width 315 height 6
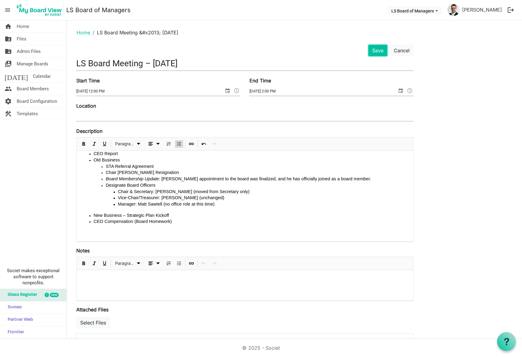
click at [379, 47] on button "Save" at bounding box center [377, 51] width 19 height 12
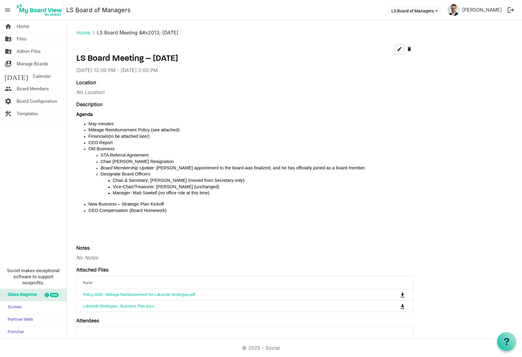
click at [398, 49] on span "edit" at bounding box center [399, 48] width 5 height 5
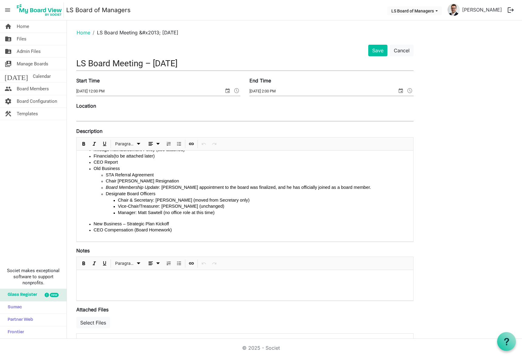
scroll to position [44, 0]
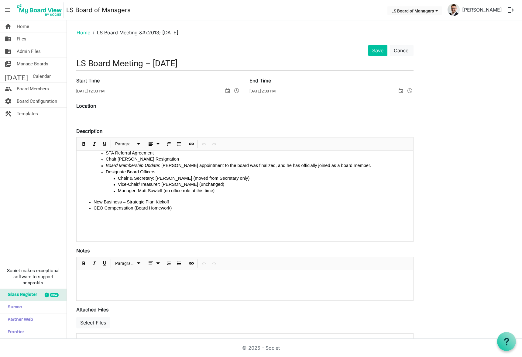
click at [98, 197] on div "May minutes Mileage Reimbursement Policy (see attached) Financials (to be attac…" at bounding box center [244, 175] width 327 height 115
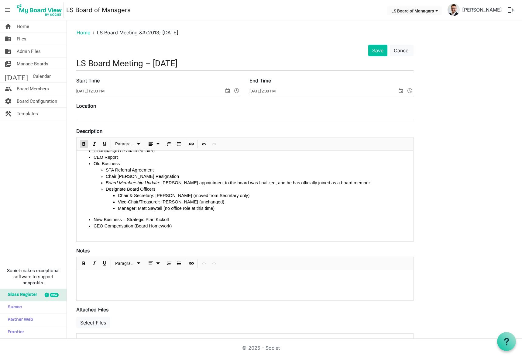
scroll to position [43, 0]
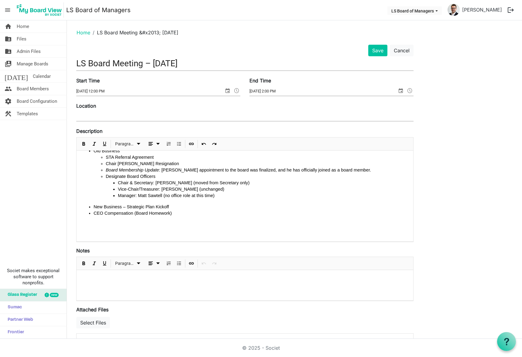
click at [93, 207] on ul "New Business – Strategic Plan Kickoff CEO Compensation (Board Homework)" at bounding box center [244, 209] width 327 height 13
click at [157, 143] on span "dropdownbutton" at bounding box center [157, 144] width 7 height 8
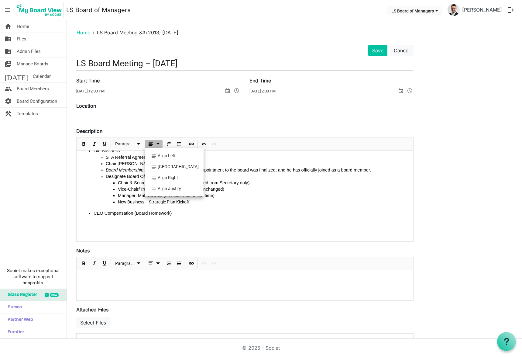
click at [162, 159] on li "Align Left" at bounding box center [174, 155] width 59 height 11
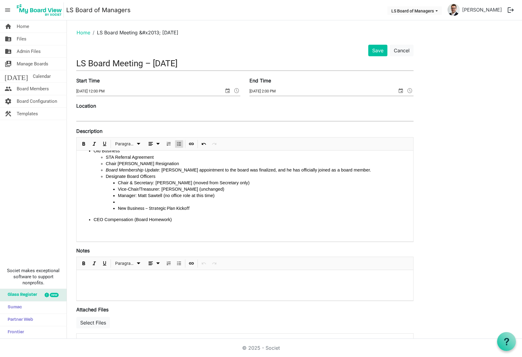
click at [179, 145] on span "Bulleted List" at bounding box center [178, 144] width 7 height 8
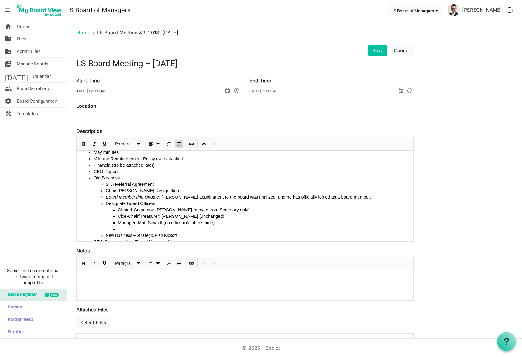
scroll to position [30, 0]
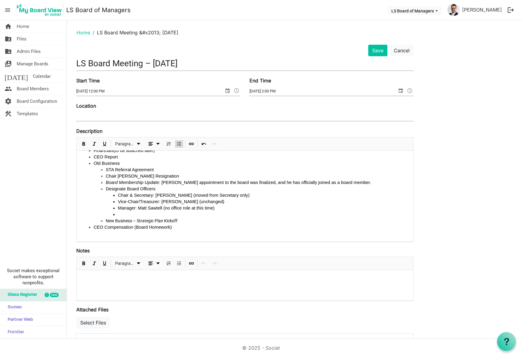
click at [179, 146] on span "Bulleted List" at bounding box center [178, 144] width 7 height 8
click at [124, 214] on li at bounding box center [263, 214] width 290 height 6
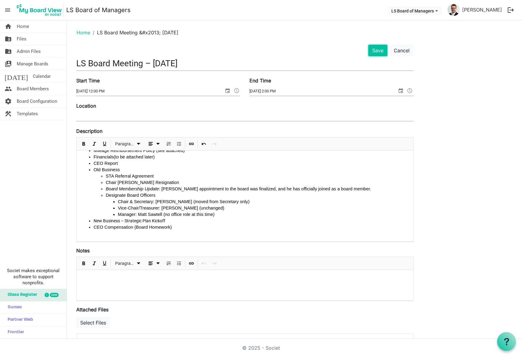
click at [381, 52] on button "Save" at bounding box center [377, 51] width 19 height 12
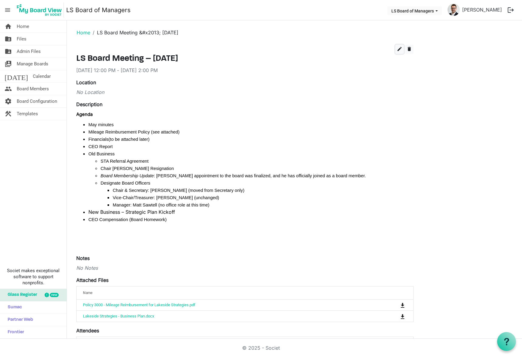
click at [401, 49] on span "edit" at bounding box center [399, 48] width 5 height 5
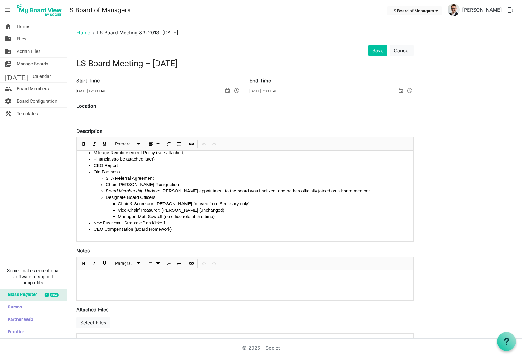
scroll to position [44, 0]
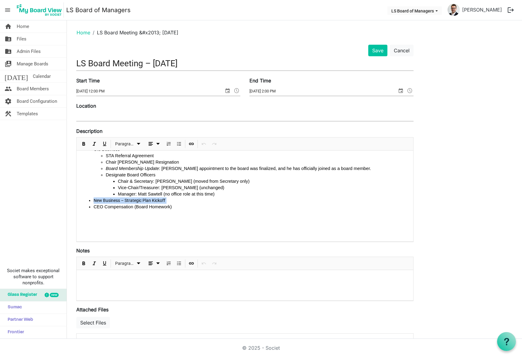
drag, startPoint x: 172, startPoint y: 199, endPoint x: 93, endPoint y: 201, distance: 78.7
click at [93, 201] on ul "May minutes Mileage Reimbursement Policy (see attached) Financials (to be attac…" at bounding box center [244, 165] width 327 height 89
drag, startPoint x: 166, startPoint y: 209, endPoint x: 88, endPoint y: 210, distance: 78.1
click at [88, 210] on ul "May minutes Mileage Reimbursement Policy (see attached) Financials (to be attac…" at bounding box center [244, 165] width 327 height 89
drag, startPoint x: 96, startPoint y: 199, endPoint x: 171, endPoint y: 198, distance: 74.7
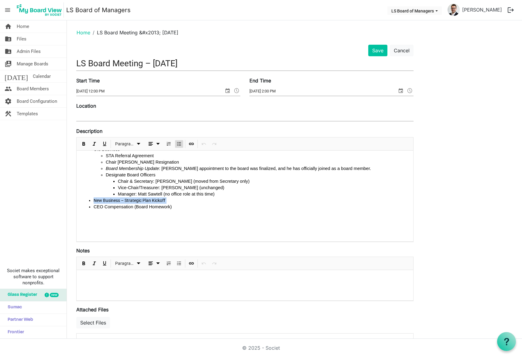
click at [171, 198] on li "New Business – Strategic Plan Kickoff" at bounding box center [251, 200] width 315 height 6
click at [139, 145] on span "Paragraph dropdownbutton" at bounding box center [138, 144] width 7 height 8
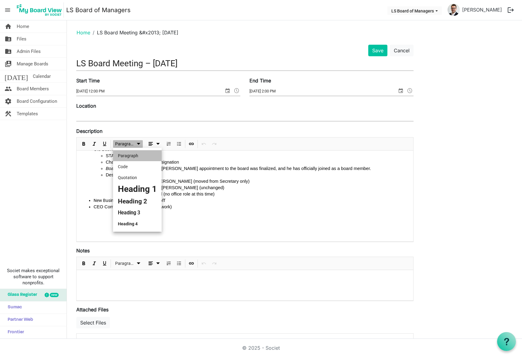
click at [91, 166] on ul "May minutes Mileage Reimbursement Policy (see attached) Financials (to be attac…" at bounding box center [244, 165] width 327 height 89
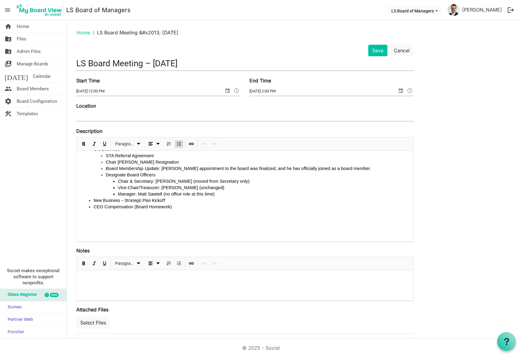
click at [114, 205] on span "CEO Compensation (Board Homework)" at bounding box center [133, 206] width 78 height 5
click at [92, 209] on ul "May minutes Mileage Reimbursement Policy (see attached) Financials (to be attac…" at bounding box center [244, 165] width 327 height 89
click at [106, 208] on li at bounding box center [251, 206] width 315 height 6
drag, startPoint x: 174, startPoint y: 202, endPoint x: 93, endPoint y: 201, distance: 80.8
click at [93, 201] on ul "May minutes Mileage Reimbursement Policy (see attached) Financials (to be attac…" at bounding box center [244, 169] width 327 height 96
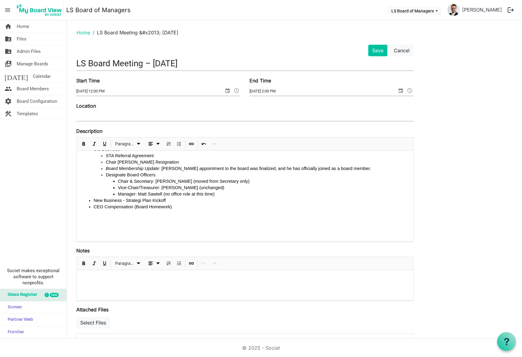
click at [367, 49] on div "Save Cancel" at bounding box center [245, 51] width 346 height 12
click at [374, 52] on button "Save" at bounding box center [377, 51] width 19 height 12
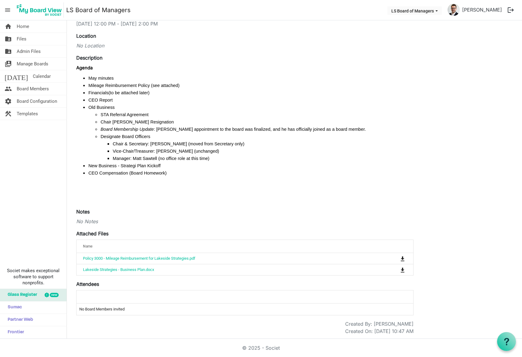
scroll to position [47, 0]
click at [123, 221] on div "No Notes" at bounding box center [244, 220] width 337 height 7
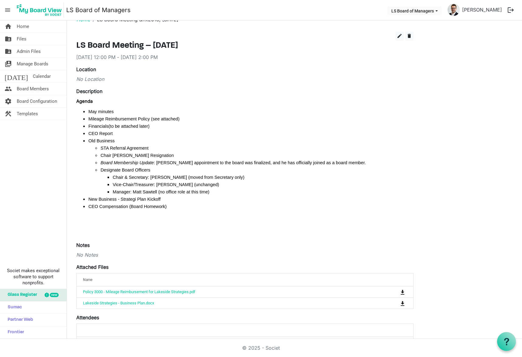
scroll to position [0, 0]
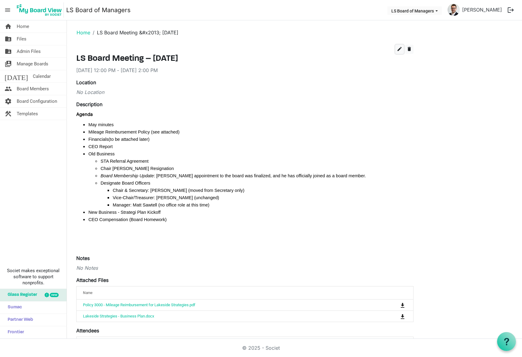
click at [399, 51] on span "edit" at bounding box center [399, 48] width 5 height 5
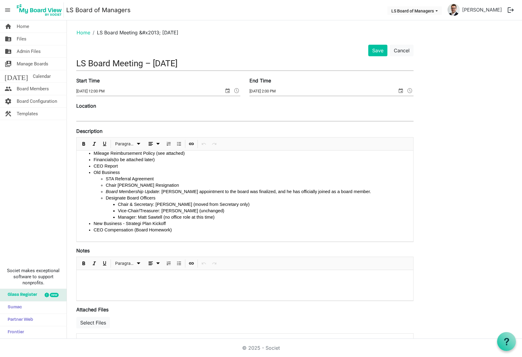
scroll to position [30, 0]
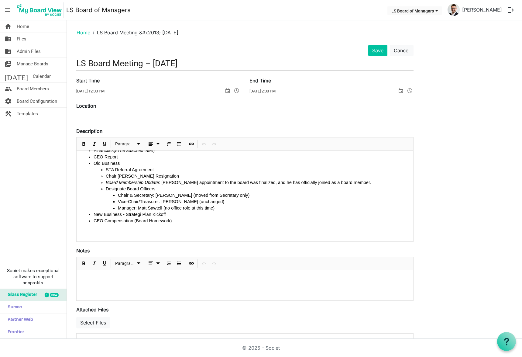
click at [136, 212] on span "New Business - Strategi Plan Kickoff" at bounding box center [130, 214] width 72 height 5
click at [376, 52] on button "Save" at bounding box center [377, 51] width 19 height 12
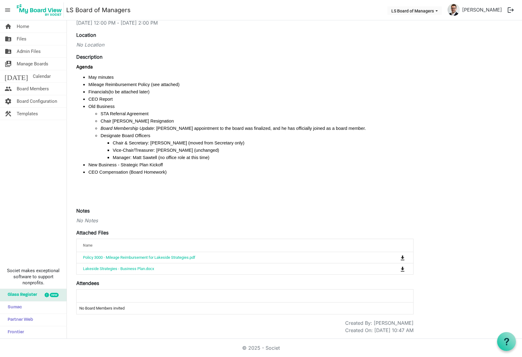
scroll to position [17, 0]
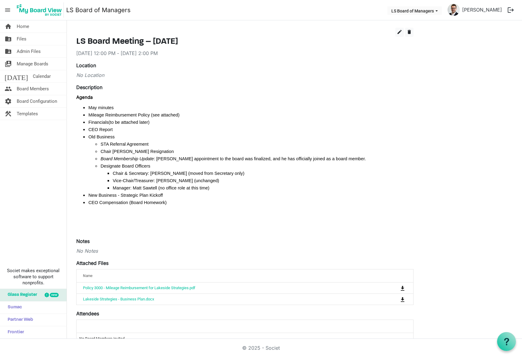
click at [97, 76] on div "No Location" at bounding box center [244, 74] width 337 height 7
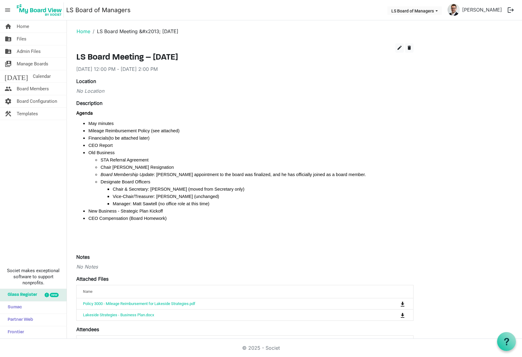
scroll to position [0, 0]
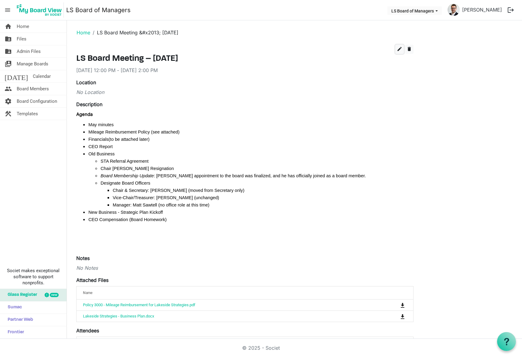
click at [402, 52] on button "edit" at bounding box center [399, 49] width 9 height 9
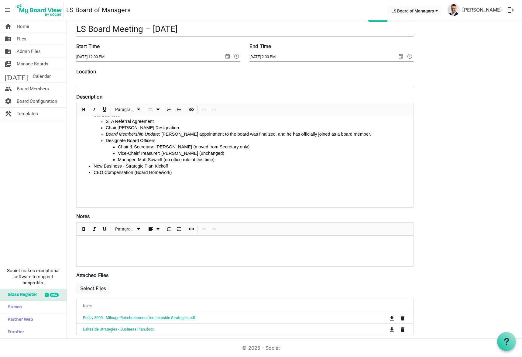
scroll to position [61, 0]
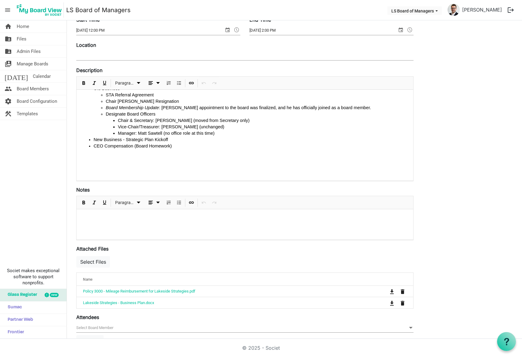
click at [127, 226] on div at bounding box center [245, 224] width 336 height 30
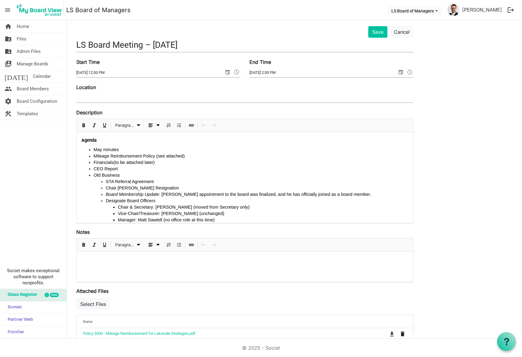
scroll to position [0, 0]
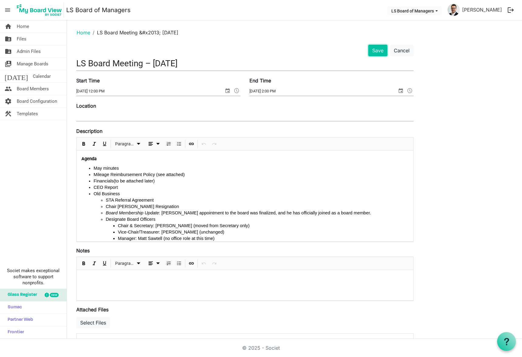
click at [376, 48] on button "Save" at bounding box center [377, 51] width 19 height 12
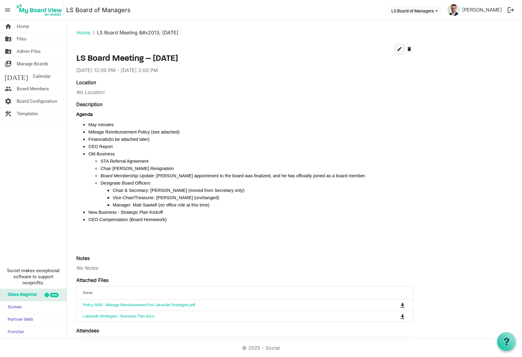
click at [398, 50] on span "edit" at bounding box center [399, 48] width 5 height 5
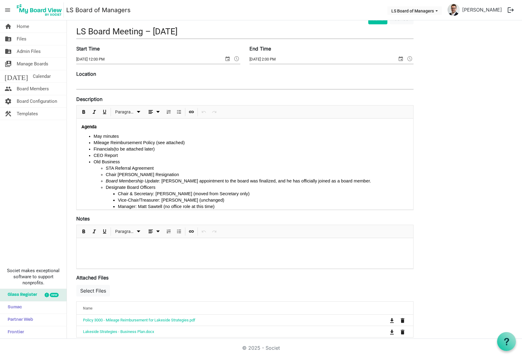
scroll to position [61, 0]
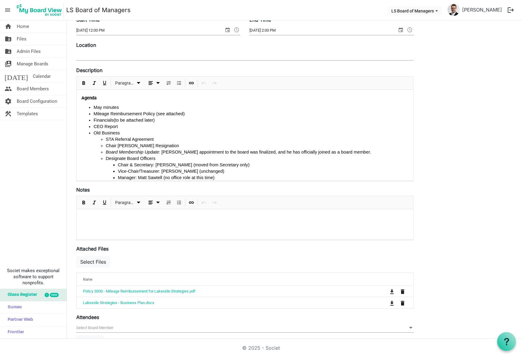
click at [93, 217] on p at bounding box center [244, 217] width 327 height 6
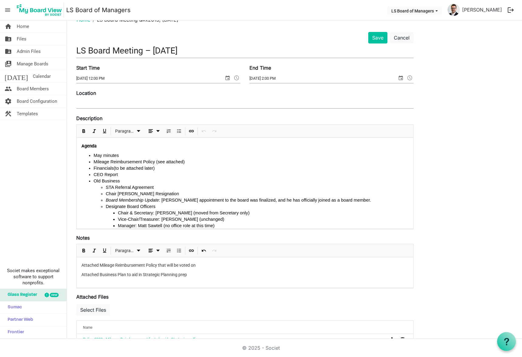
scroll to position [0, 0]
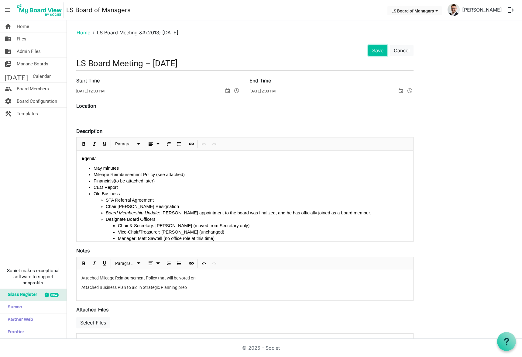
click at [375, 49] on button "Save" at bounding box center [377, 51] width 19 height 12
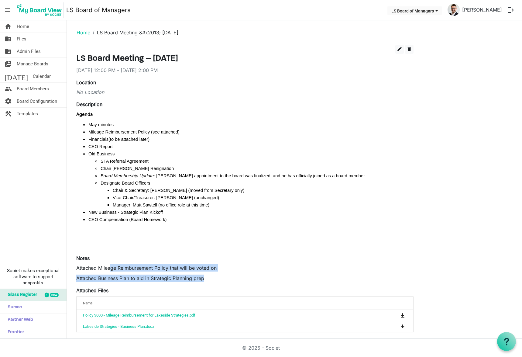
drag, startPoint x: 111, startPoint y: 266, endPoint x: 220, endPoint y: 272, distance: 109.2
click at [220, 272] on div "Attached Mileage Reimbursement Policy that will be voted on Attached Business P…" at bounding box center [244, 273] width 337 height 18
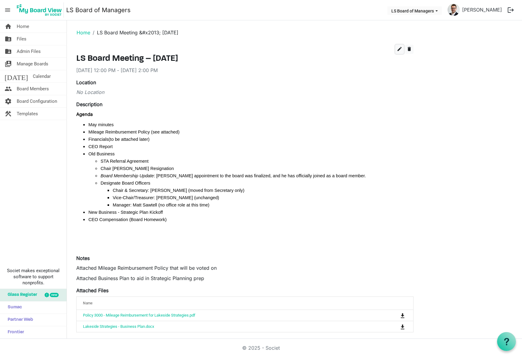
click at [398, 51] on span "edit" at bounding box center [399, 48] width 5 height 5
click at [398, 50] on span "edit" at bounding box center [399, 48] width 5 height 5
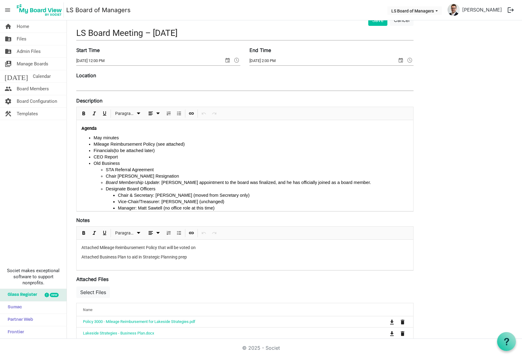
scroll to position [112, 0]
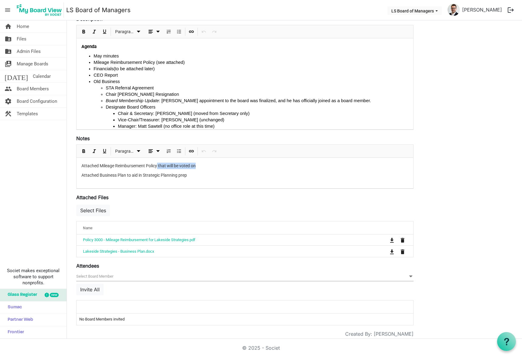
drag, startPoint x: 208, startPoint y: 164, endPoint x: 158, endPoint y: 165, distance: 49.8
click at [158, 165] on p "Attached Mileage Reimbursement Policy that will be voted on" at bounding box center [244, 165] width 327 height 6
drag, startPoint x: 189, startPoint y: 174, endPoint x: 129, endPoint y: 175, distance: 59.8
click at [129, 175] on p "Attached Business Plan to aid in Strategic Planning prep" at bounding box center [244, 175] width 327 height 6
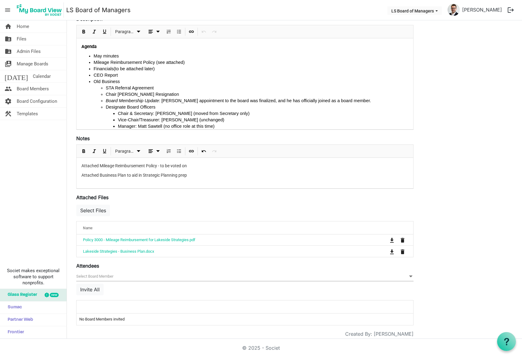
drag, startPoint x: 126, startPoint y: 175, endPoint x: 135, endPoint y: 174, distance: 9.4
click at [126, 174] on p "Attached Business Plan to aid in Strategic Planning prep" at bounding box center [244, 175] width 327 height 6
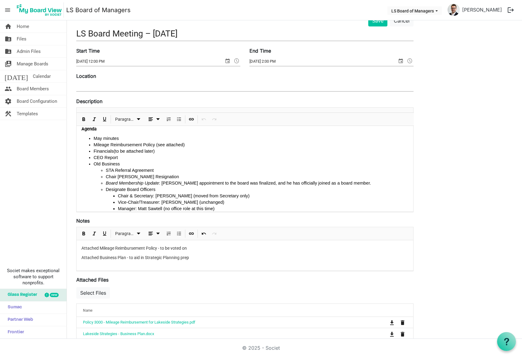
scroll to position [0, 0]
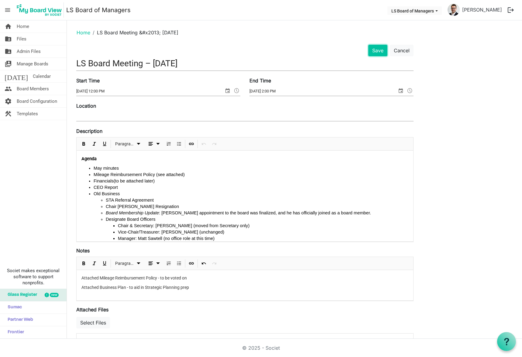
click at [380, 52] on button "Save" at bounding box center [377, 51] width 19 height 12
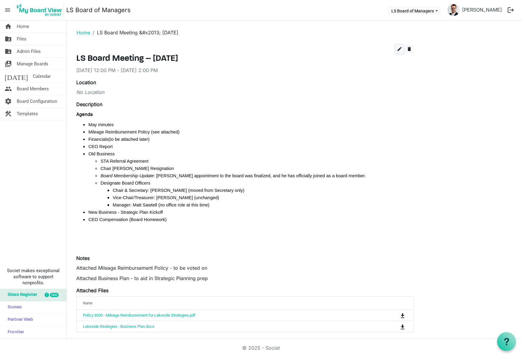
click at [399, 52] on button "edit" at bounding box center [399, 49] width 9 height 9
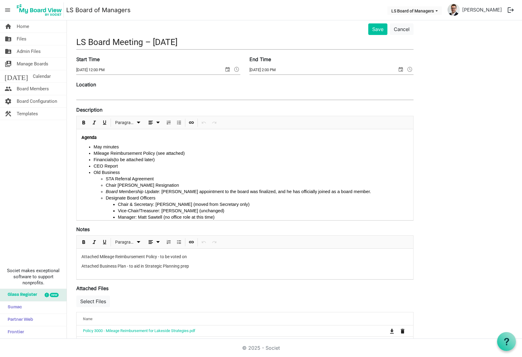
scroll to position [30, 0]
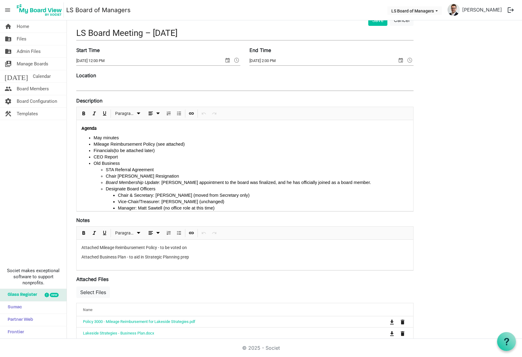
click at [196, 259] on p "Attached Business Plan - to aid in Strategic Planning prep" at bounding box center [244, 257] width 327 height 6
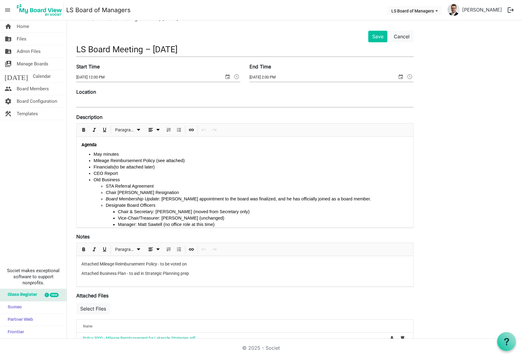
scroll to position [0, 0]
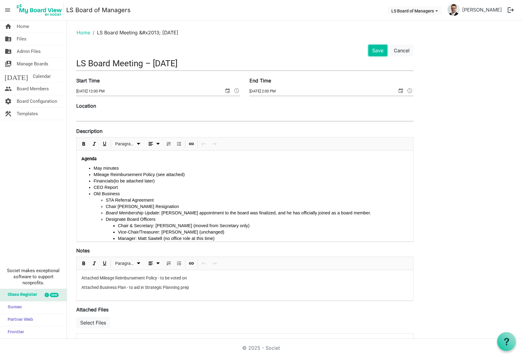
click at [383, 49] on button "Save" at bounding box center [377, 51] width 19 height 12
